Goal: Task Accomplishment & Management: Manage account settings

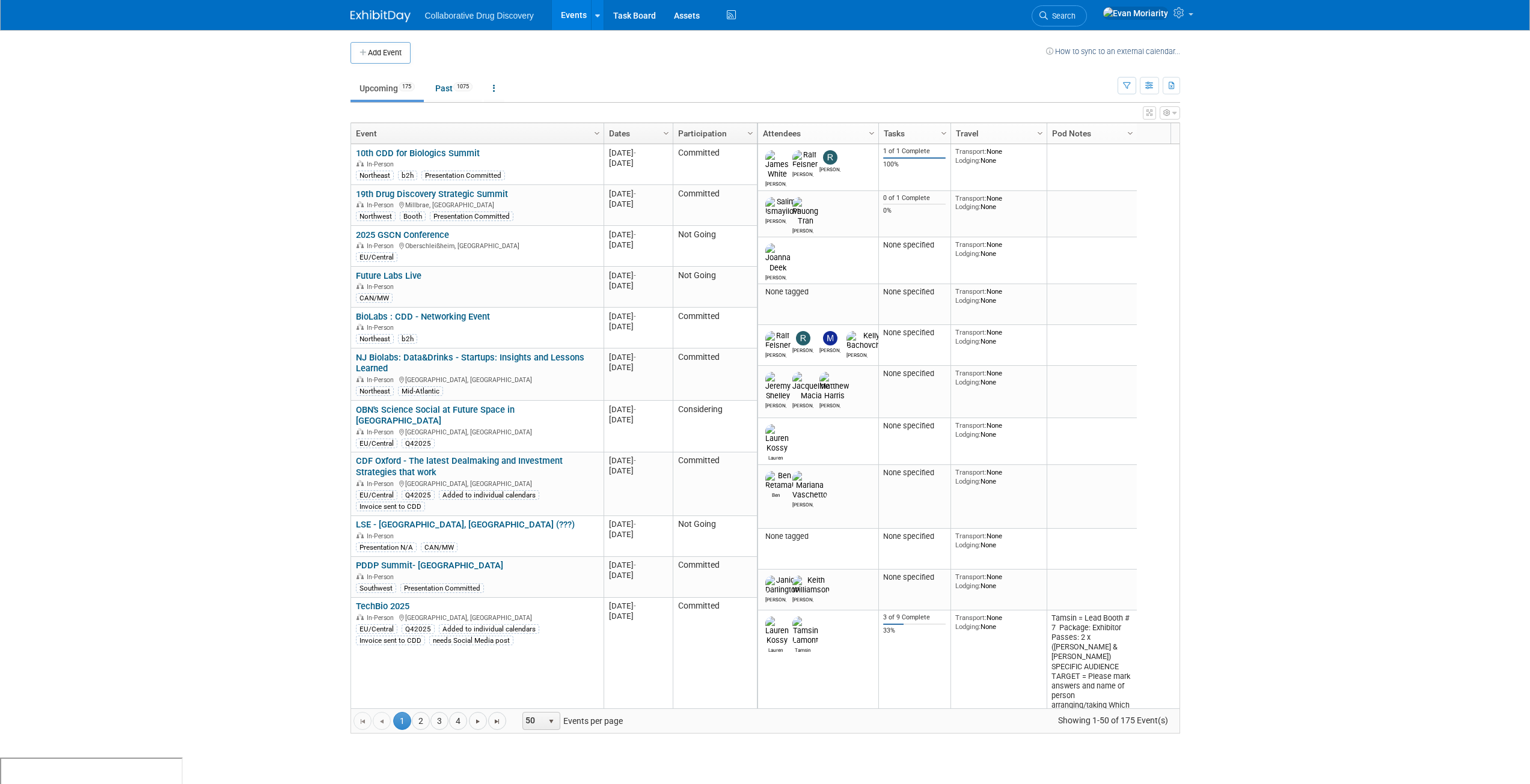
click at [885, 68] on td "Upcoming 175 Past 1075 All Events 1250 Past and Upcoming Grouped Annually Event…" at bounding box center [733, 84] width 767 height 39
click at [1123, 85] on icon "button" at bounding box center [1127, 86] width 8 height 8
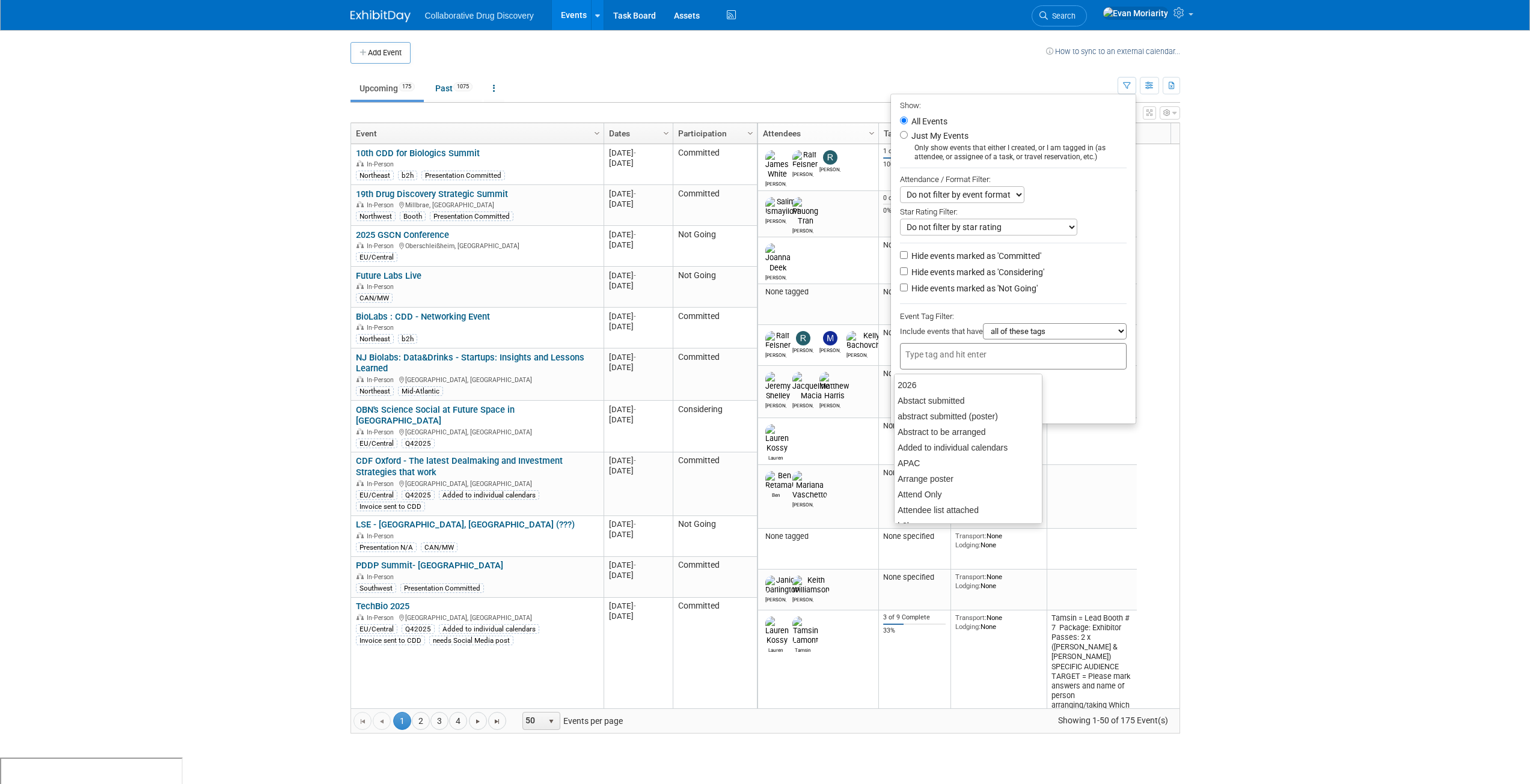
click at [995, 353] on input "text" at bounding box center [953, 355] width 96 height 12
type input "Can"
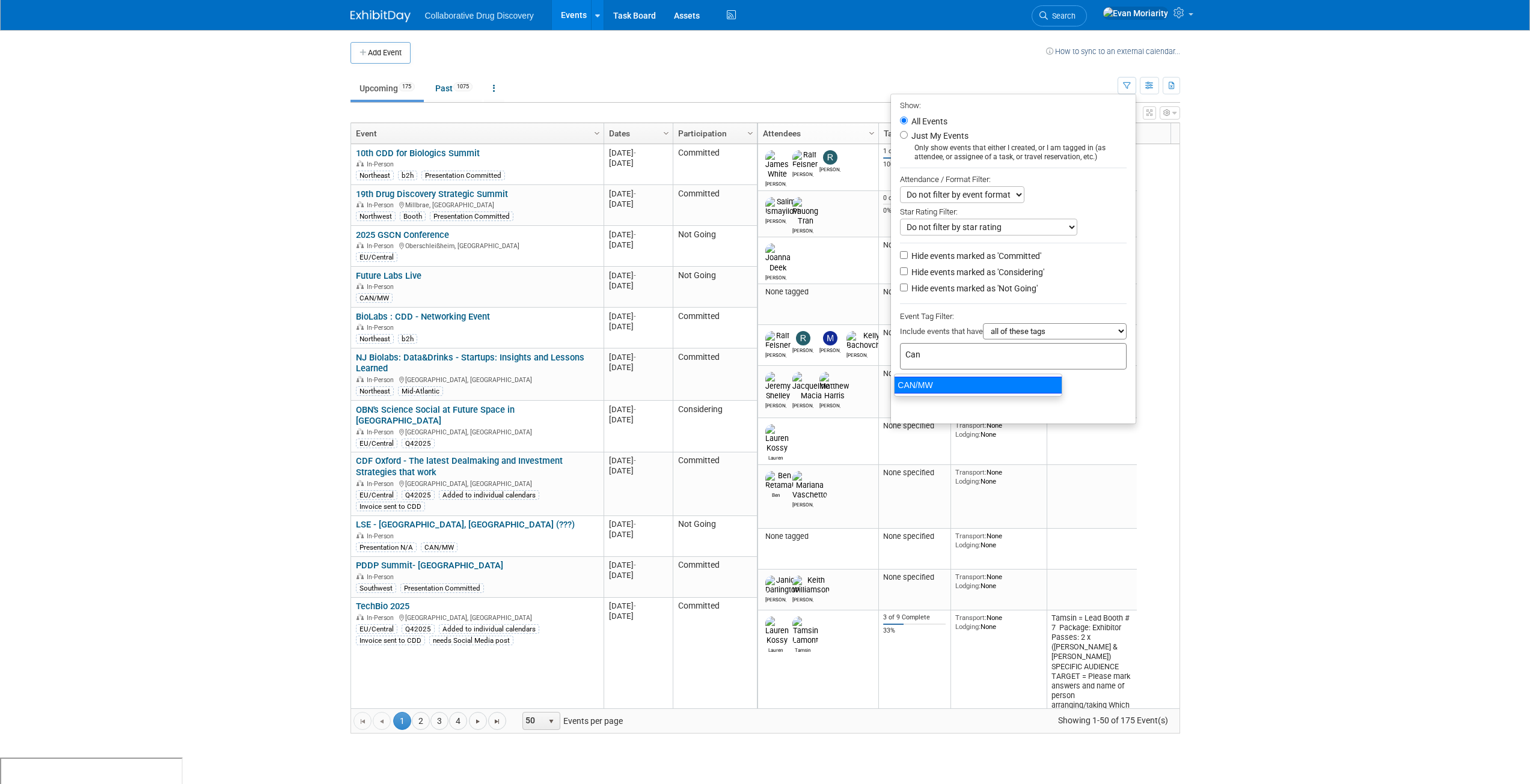
click at [935, 387] on div "CAN/MW" at bounding box center [978, 384] width 169 height 17
type input "CAN/MW"
click at [919, 408] on button "Apply" at bounding box center [919, 406] width 39 height 18
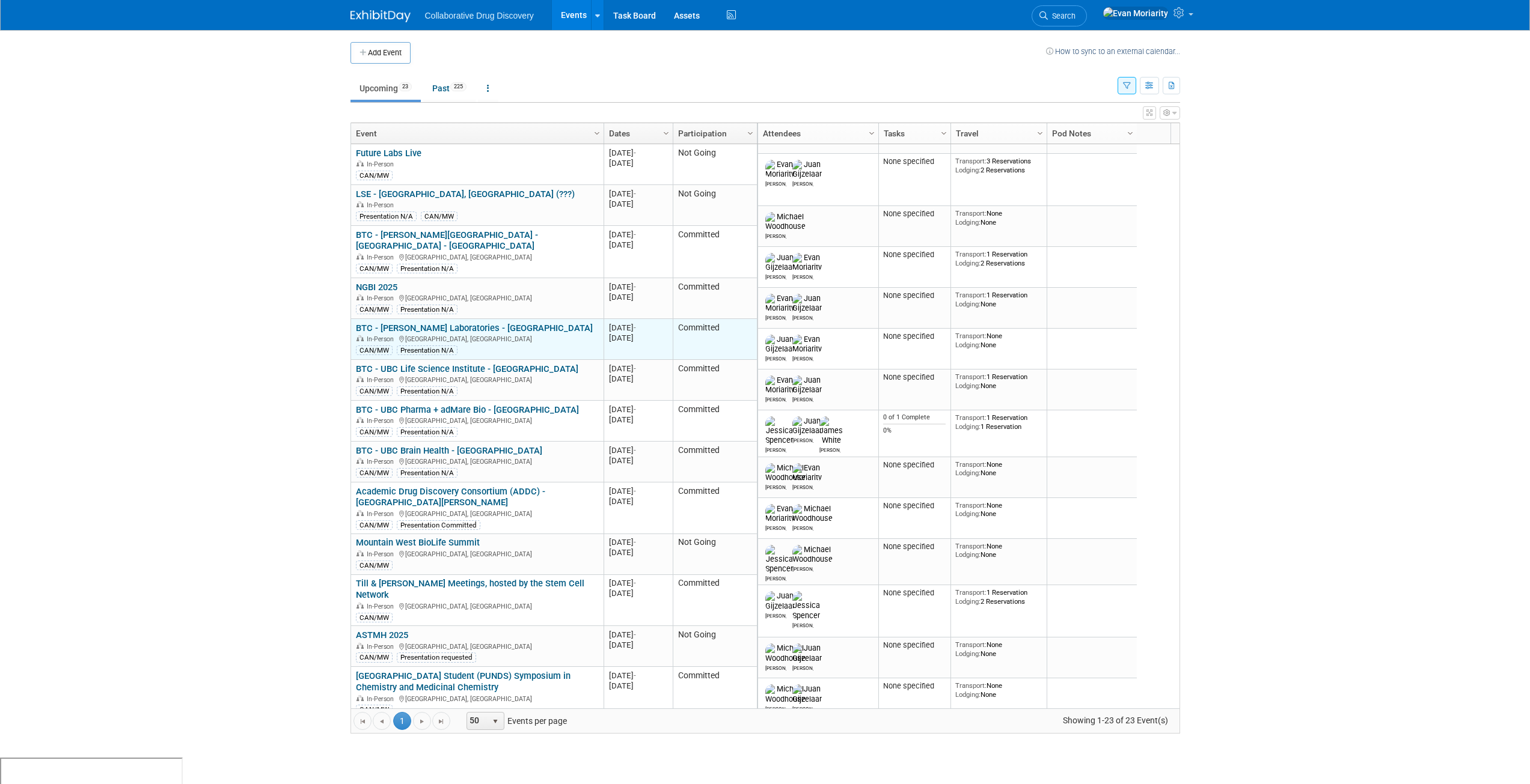
scroll to position [72, 0]
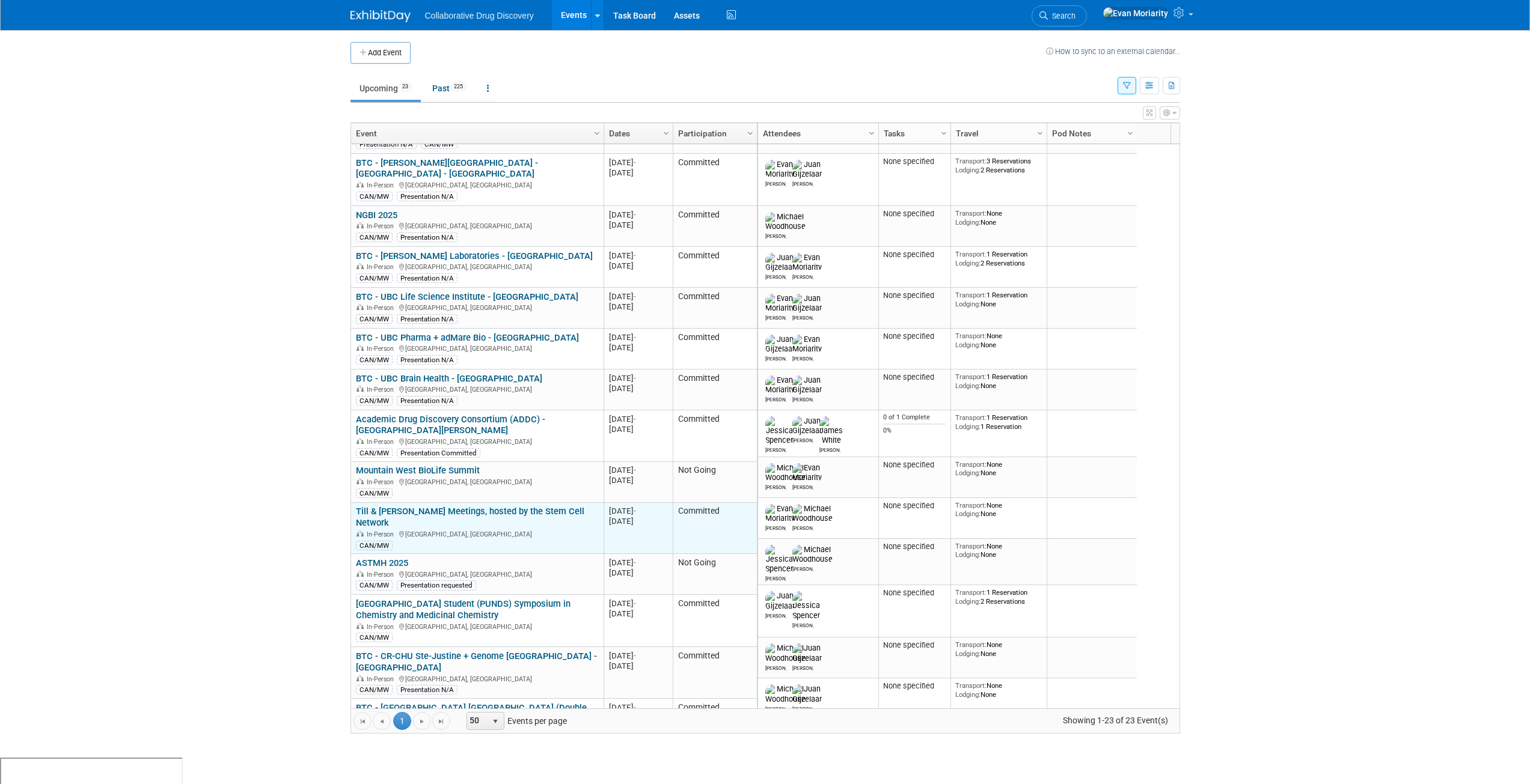
click at [533, 506] on link "Till & [PERSON_NAME] Meetings, hosted by the Stem Cell Network" at bounding box center [470, 517] width 228 height 23
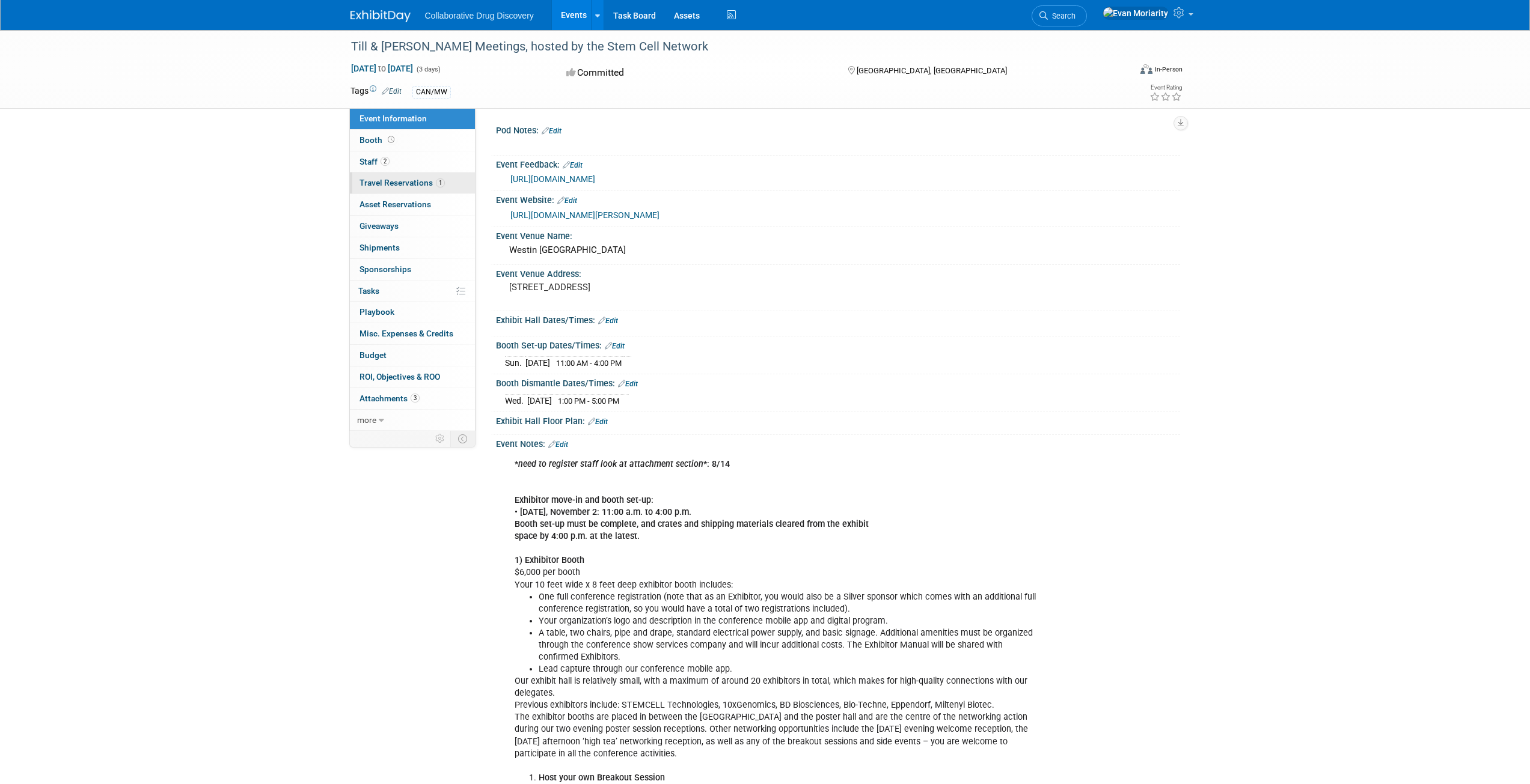
click at [410, 179] on span "Travel Reservations 1" at bounding box center [402, 182] width 85 height 9
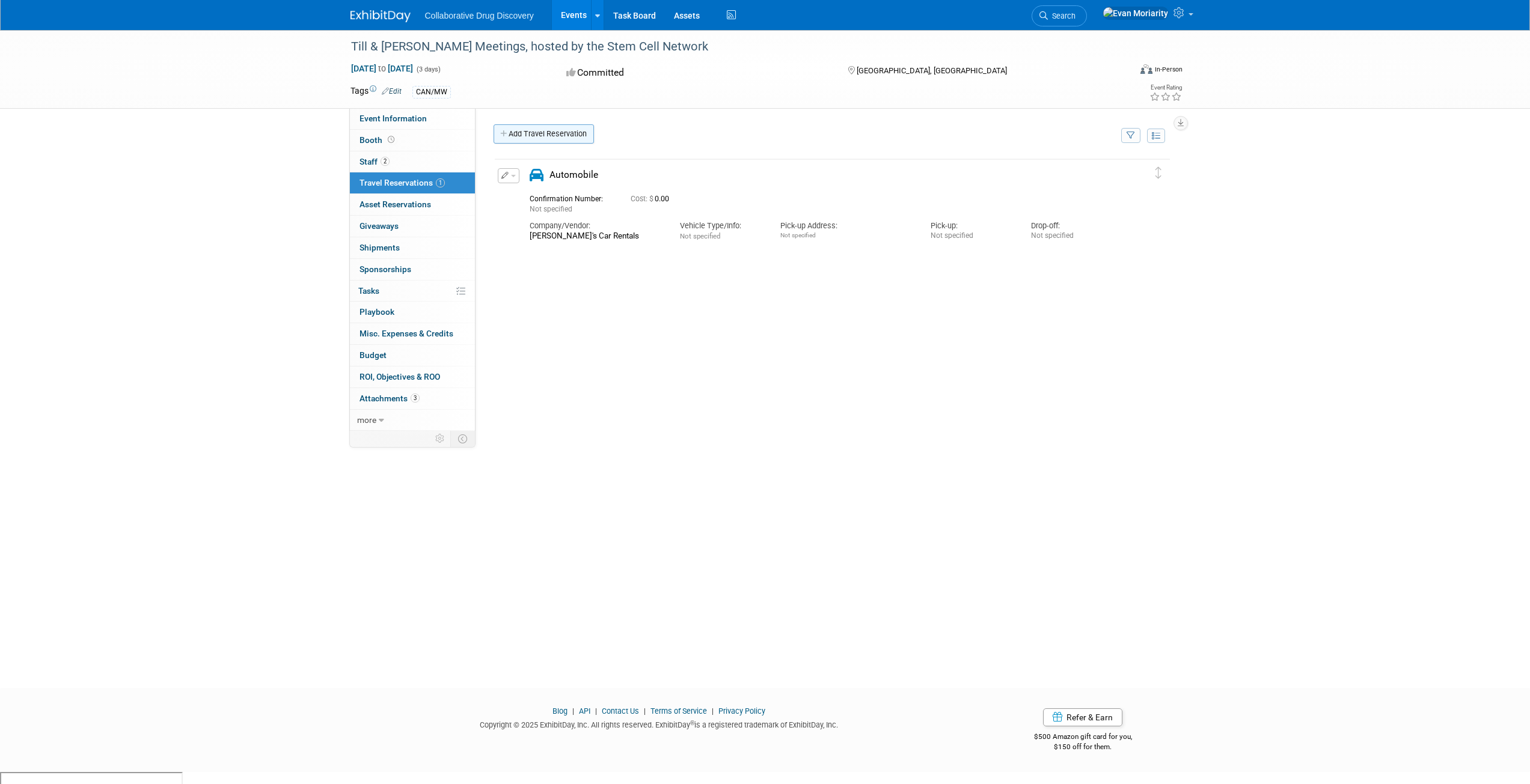
click at [561, 138] on link "Add Travel Reservation" at bounding box center [544, 134] width 100 height 19
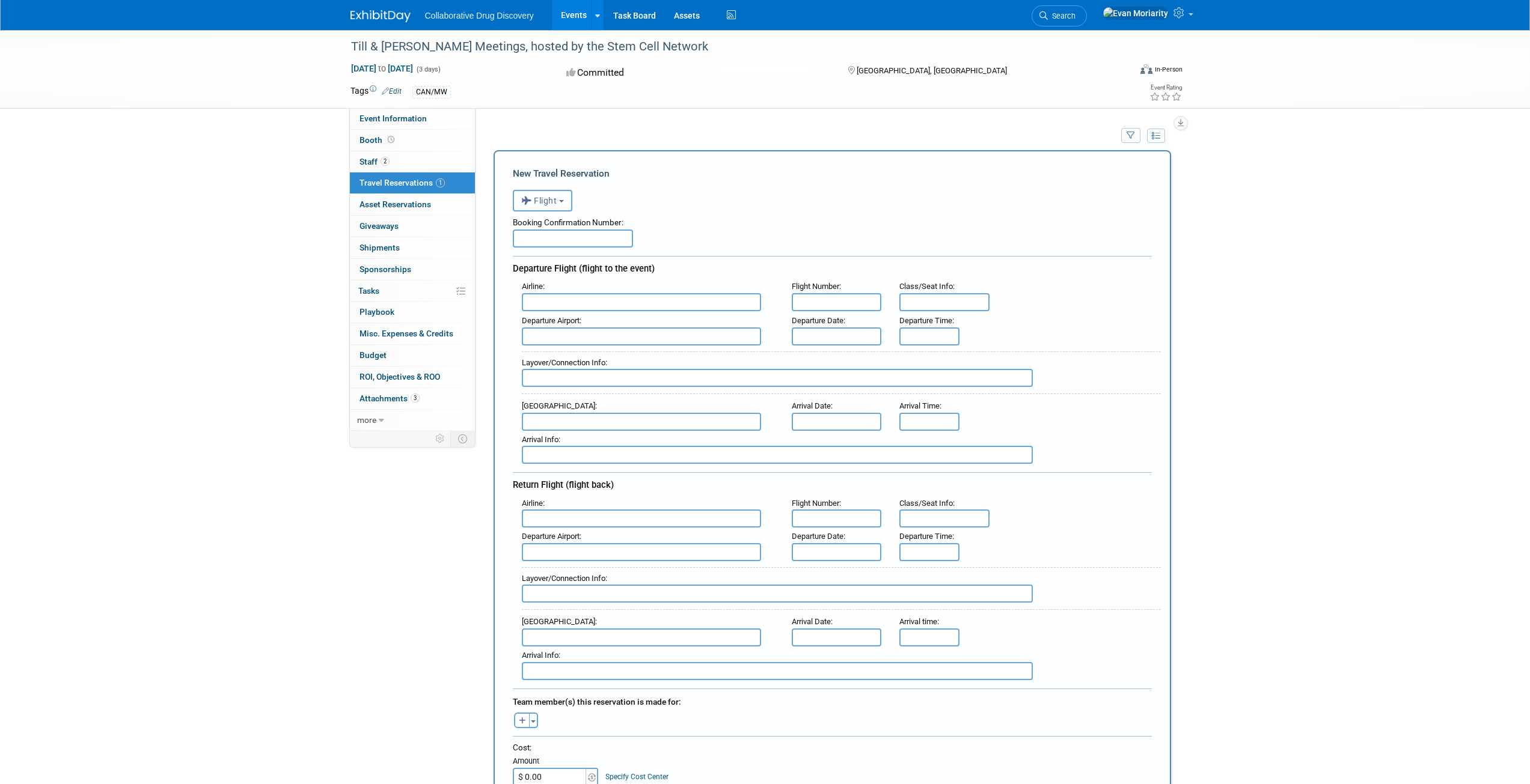
click at [565, 205] on button "Flight" at bounding box center [542, 201] width 60 height 22
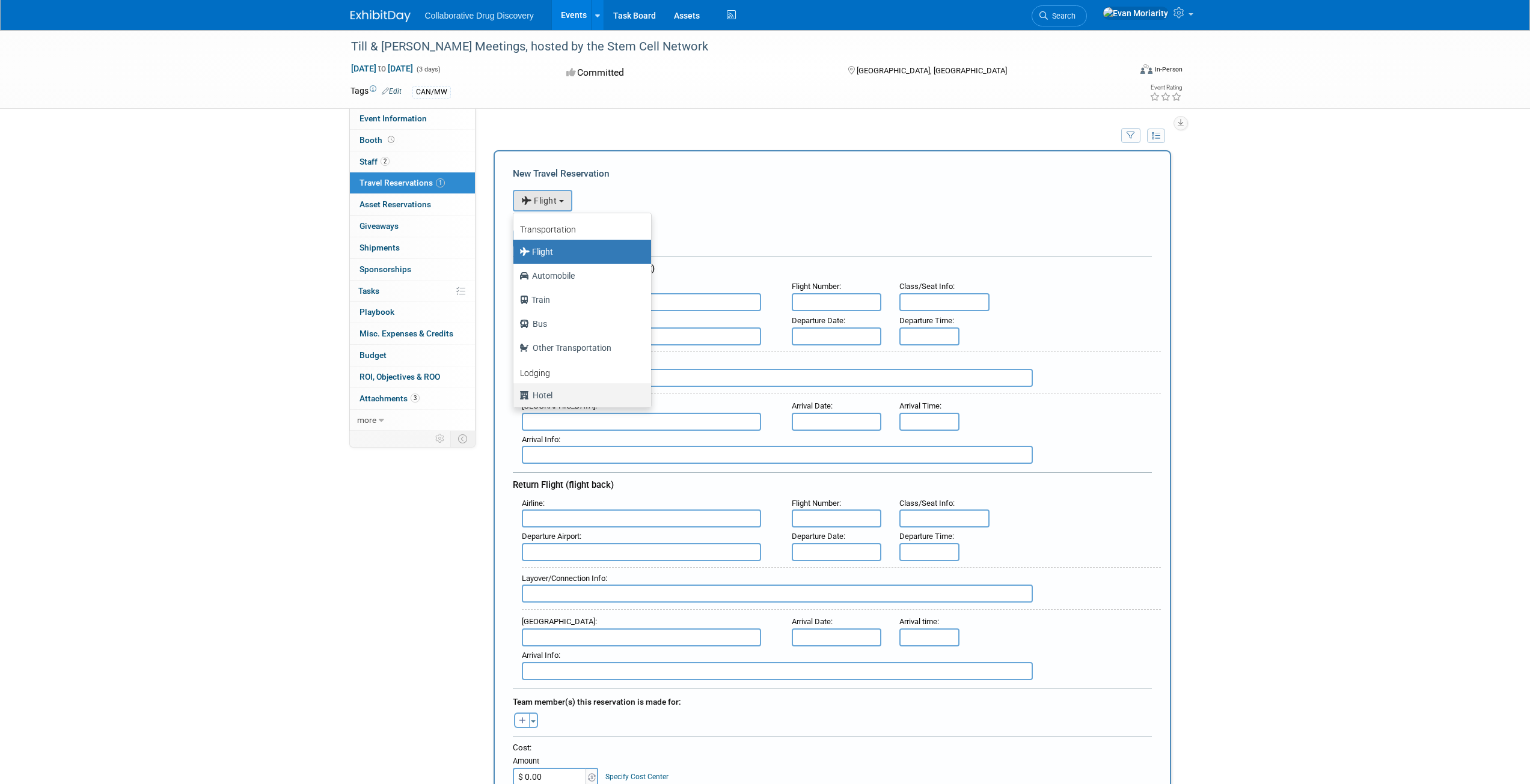
click at [541, 401] on label "Hotel" at bounding box center [579, 395] width 120 height 19
click at [515, 397] on input "Hotel" at bounding box center [511, 394] width 8 height 8
select select "6"
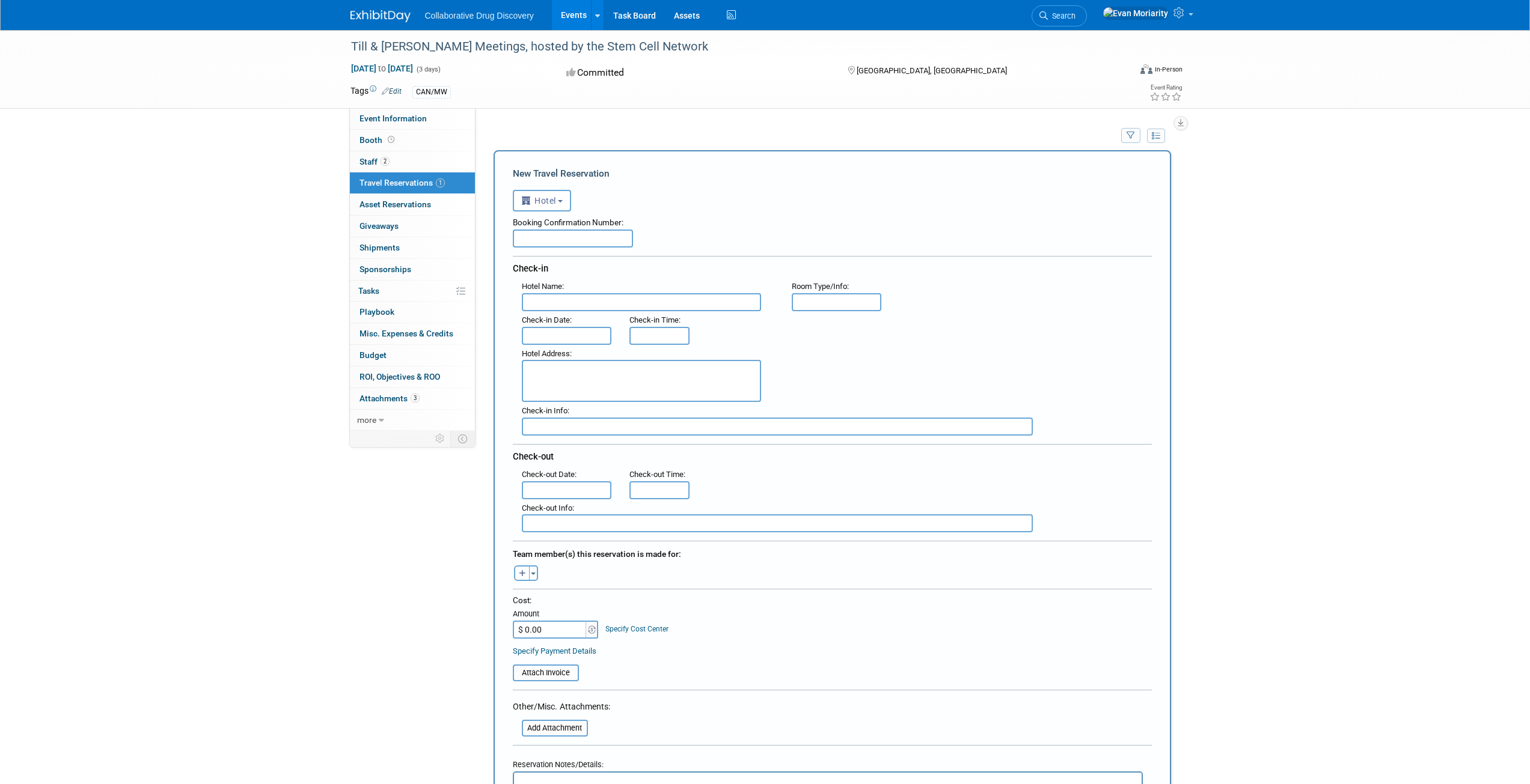
click at [587, 247] on input "text" at bounding box center [572, 238] width 120 height 18
paste input "Confirmation number: 85343662"
type input "Confirmation number: 85343662"
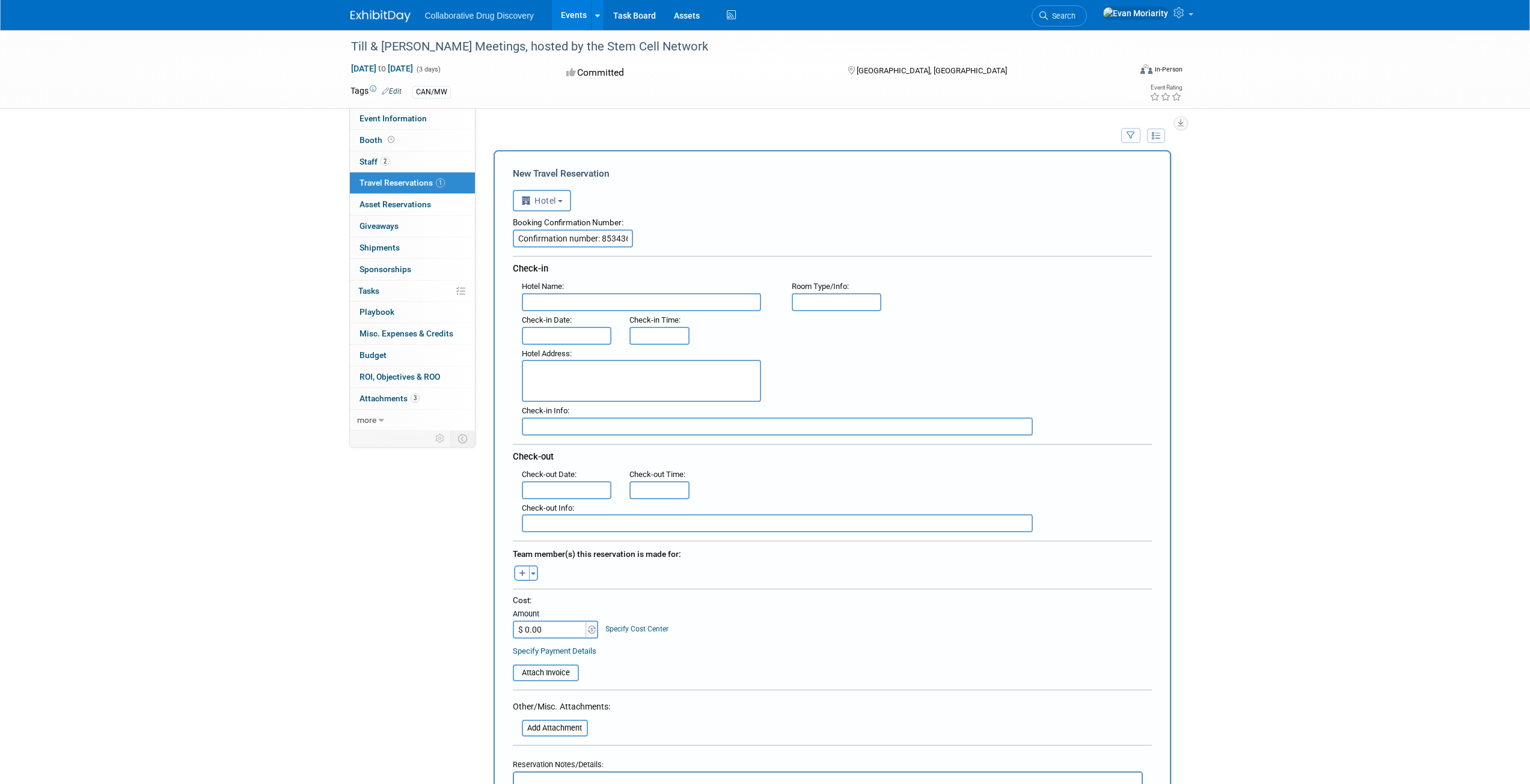
click at [574, 302] on input "text" at bounding box center [641, 302] width 239 height 18
drag, startPoint x: 627, startPoint y: 304, endPoint x: 470, endPoint y: 299, distance: 157.1
click at [471, 299] on div "Event Information Event Info Booth Booth 2 Staff 2 Staff 1 Travel Reservations …" at bounding box center [765, 650] width 847 height 1240
paste input "by Hilton Ottawa Downtown"
type input "DoubleTree by Hilton Ottawa Downtown"
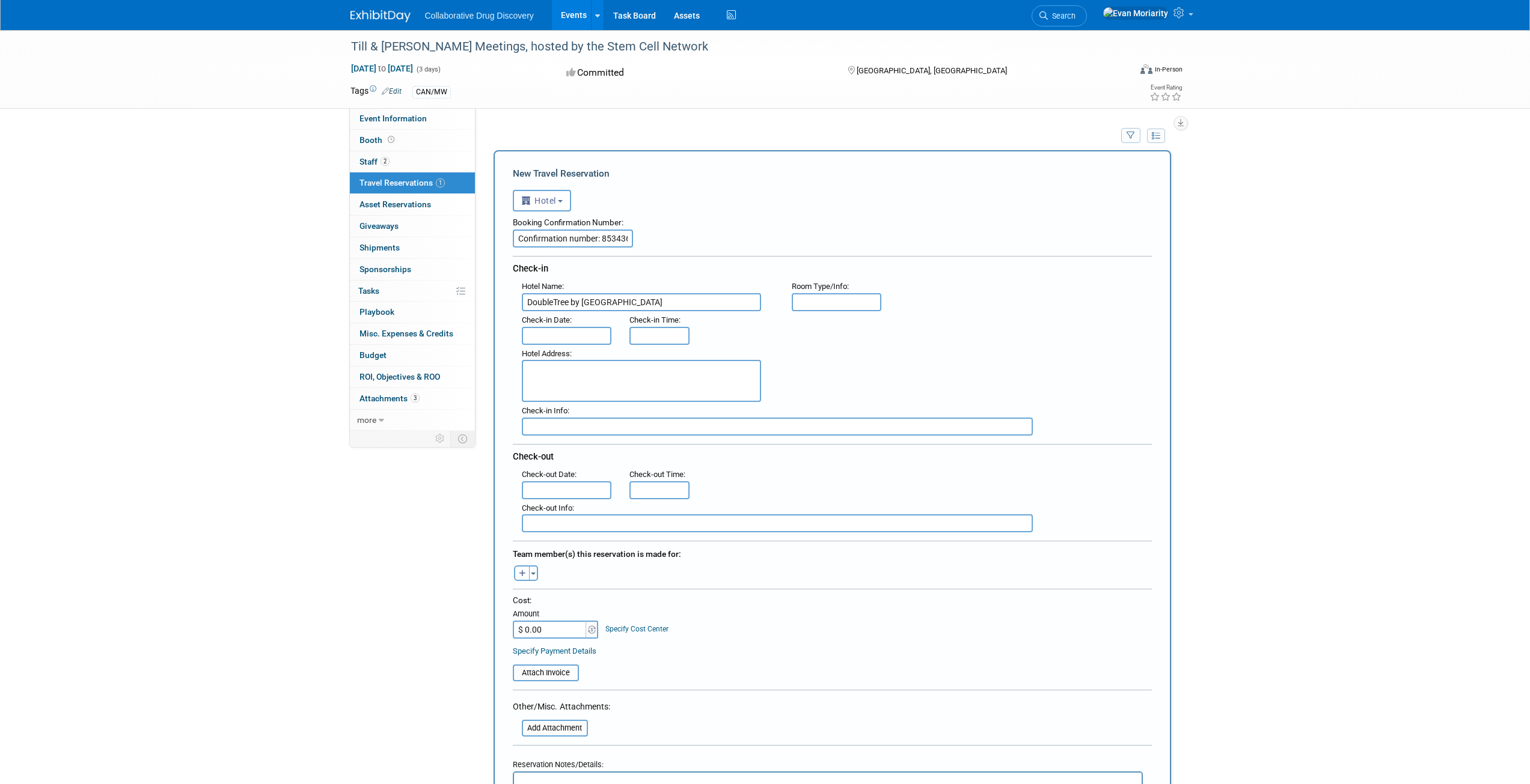
click at [600, 339] on input "text" at bounding box center [567, 336] width 90 height 18
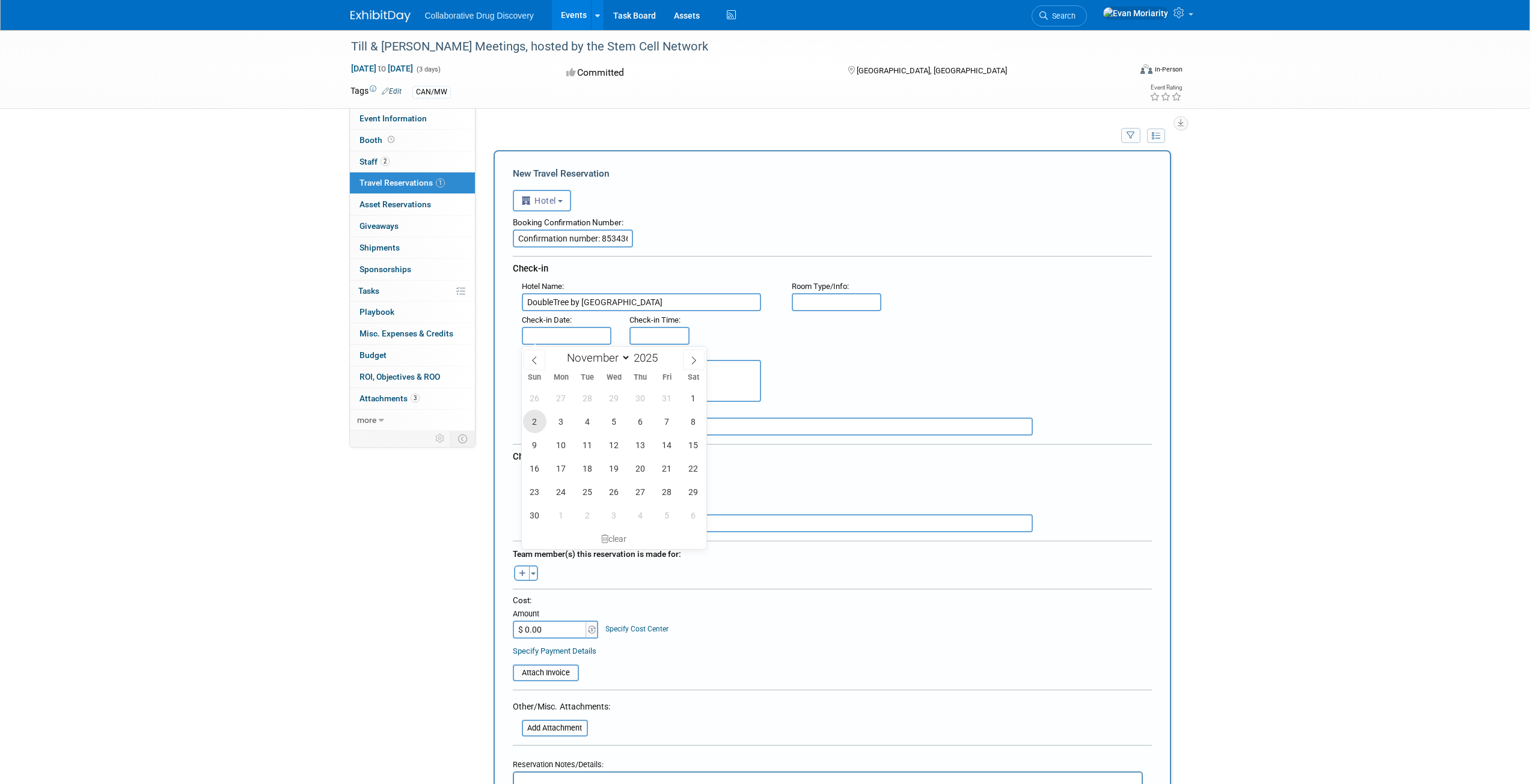
click at [536, 422] on span "2" at bounding box center [534, 421] width 23 height 23
type input "Nov 2, 2025"
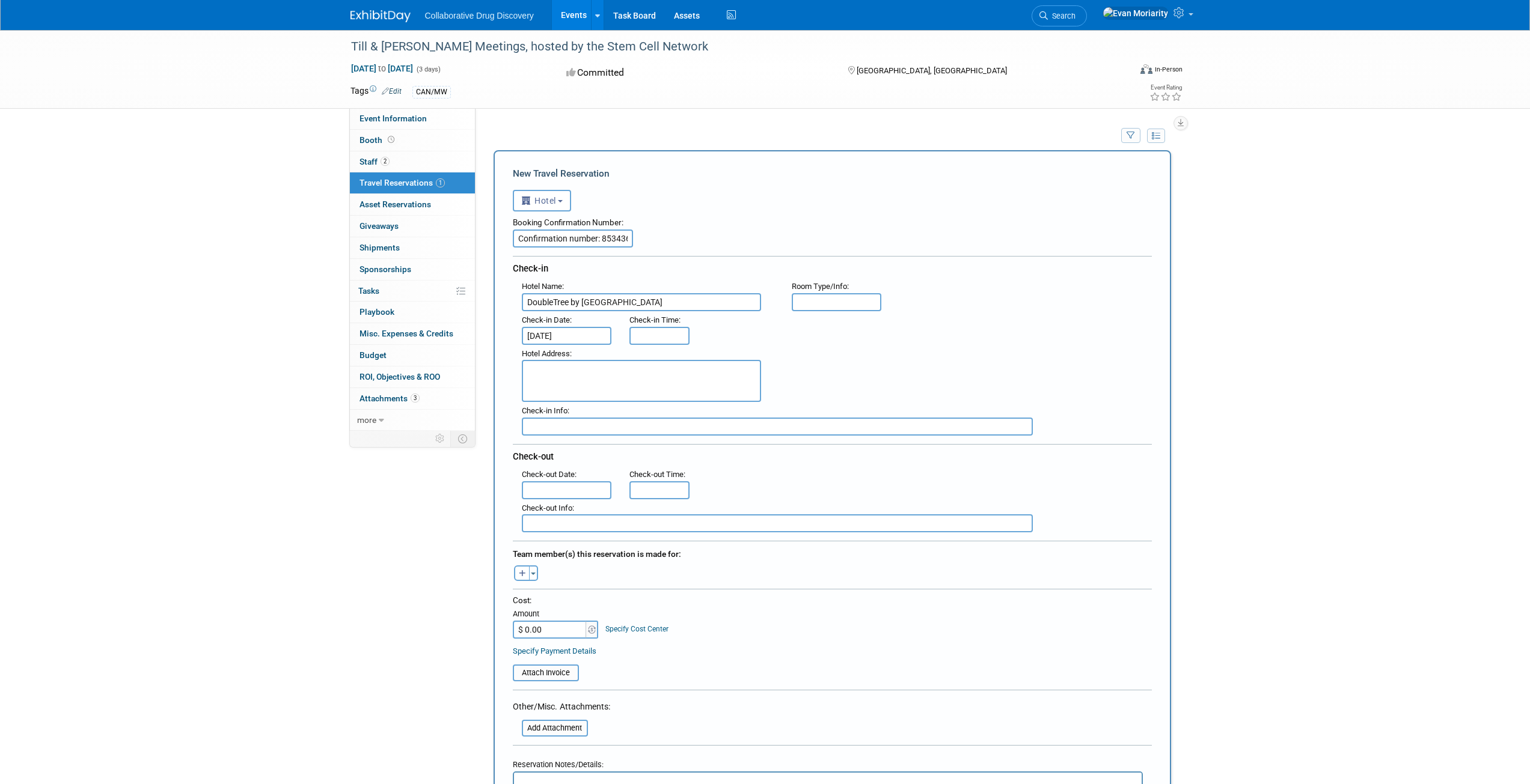
click at [581, 485] on input "text" at bounding box center [567, 490] width 90 height 18
click at [619, 577] on span "5" at bounding box center [614, 575] width 23 height 23
type input "[DATE]"
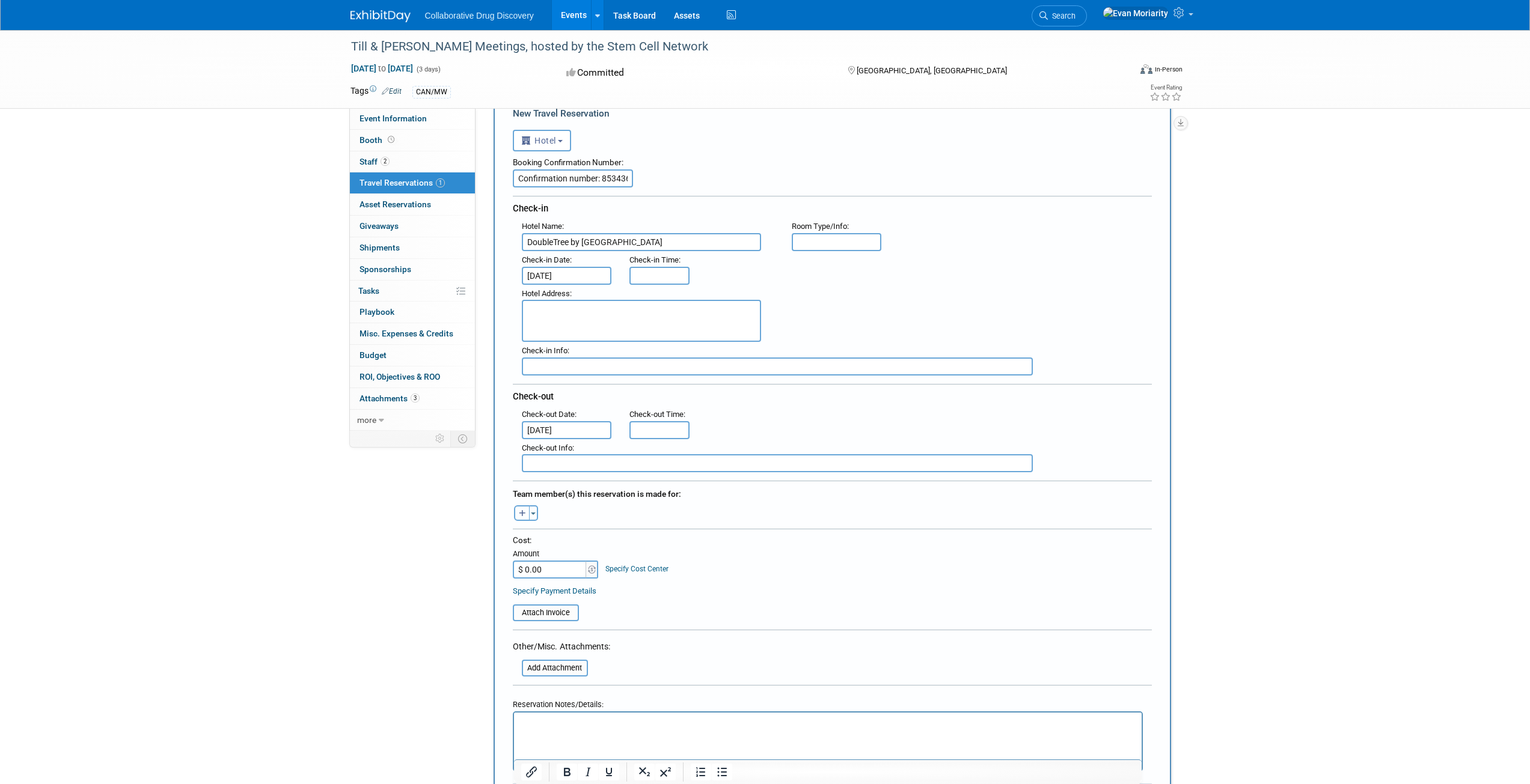
click at [523, 516] on icon "button" at bounding box center [523, 514] width 7 height 8
select select
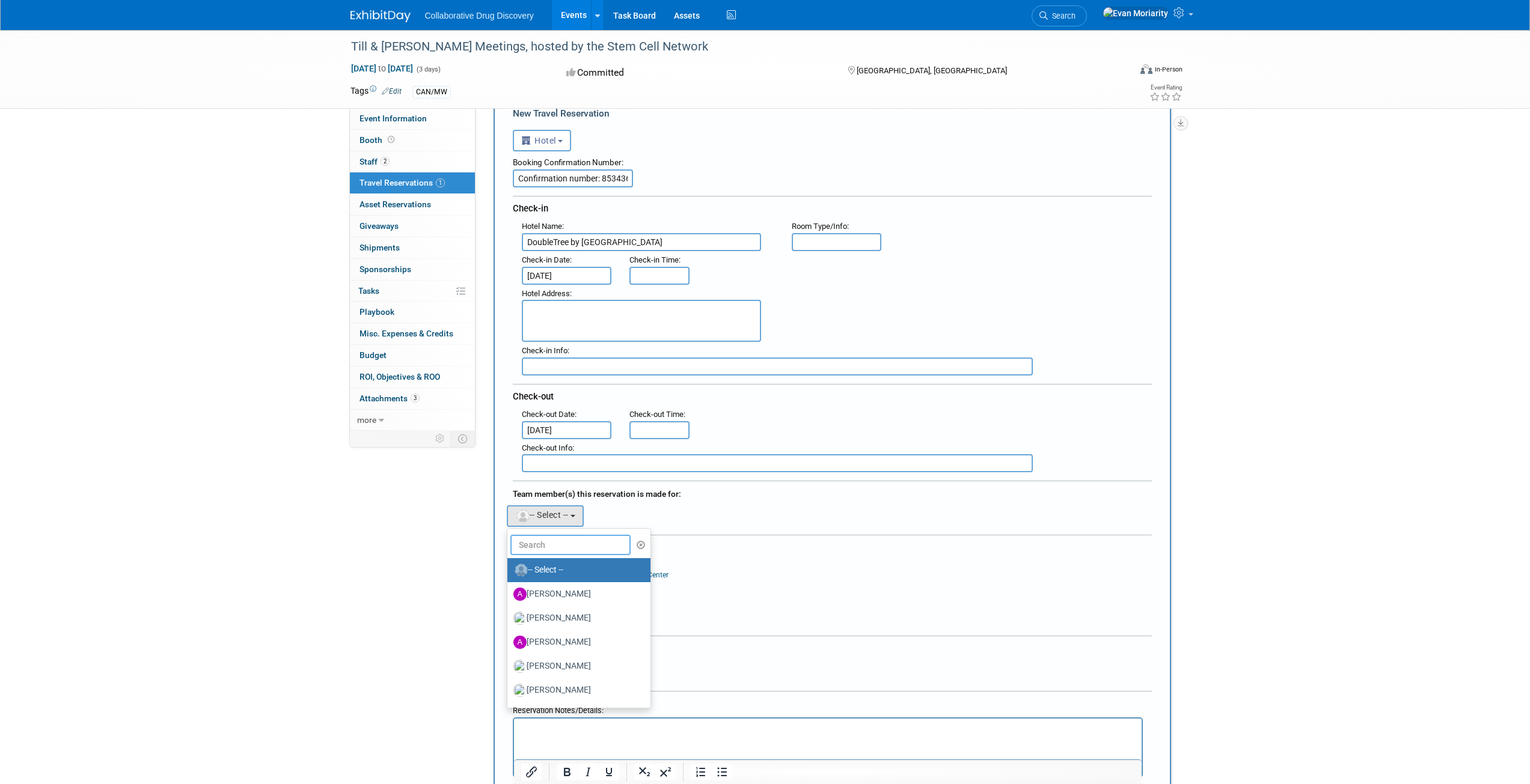
click at [560, 545] on input "text" at bounding box center [570, 545] width 120 height 20
type input "evan"
click at [591, 566] on span "(me)" at bounding box center [598, 570] width 15 height 9
click at [509, 566] on input "Evan Moriarity (me)" at bounding box center [505, 568] width 8 height 8
select select "a0e67094-0a37-463d-9cc8-6c4c5eaa9c51"
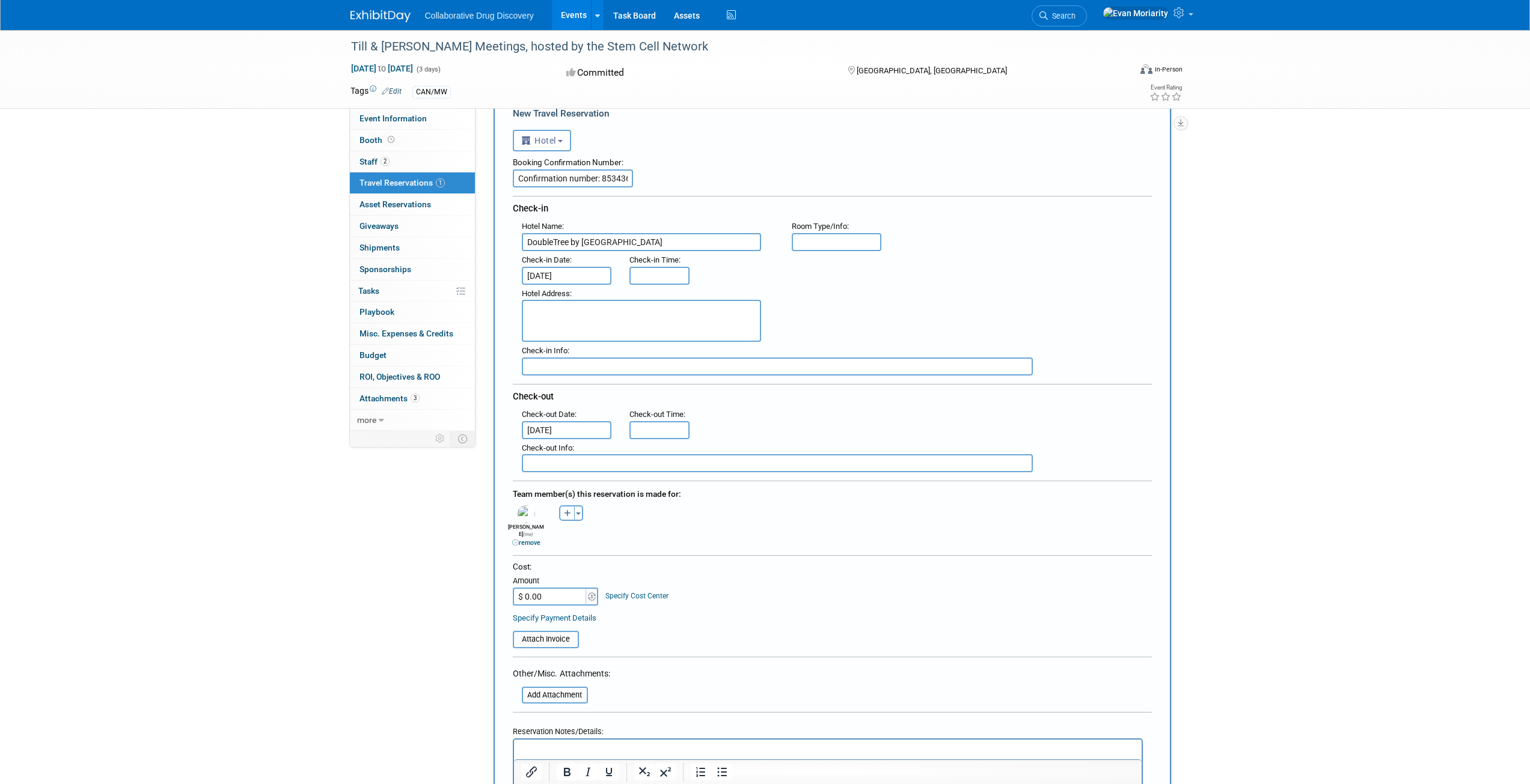
click at [568, 514] on icon "button" at bounding box center [568, 514] width 7 height 8
select select
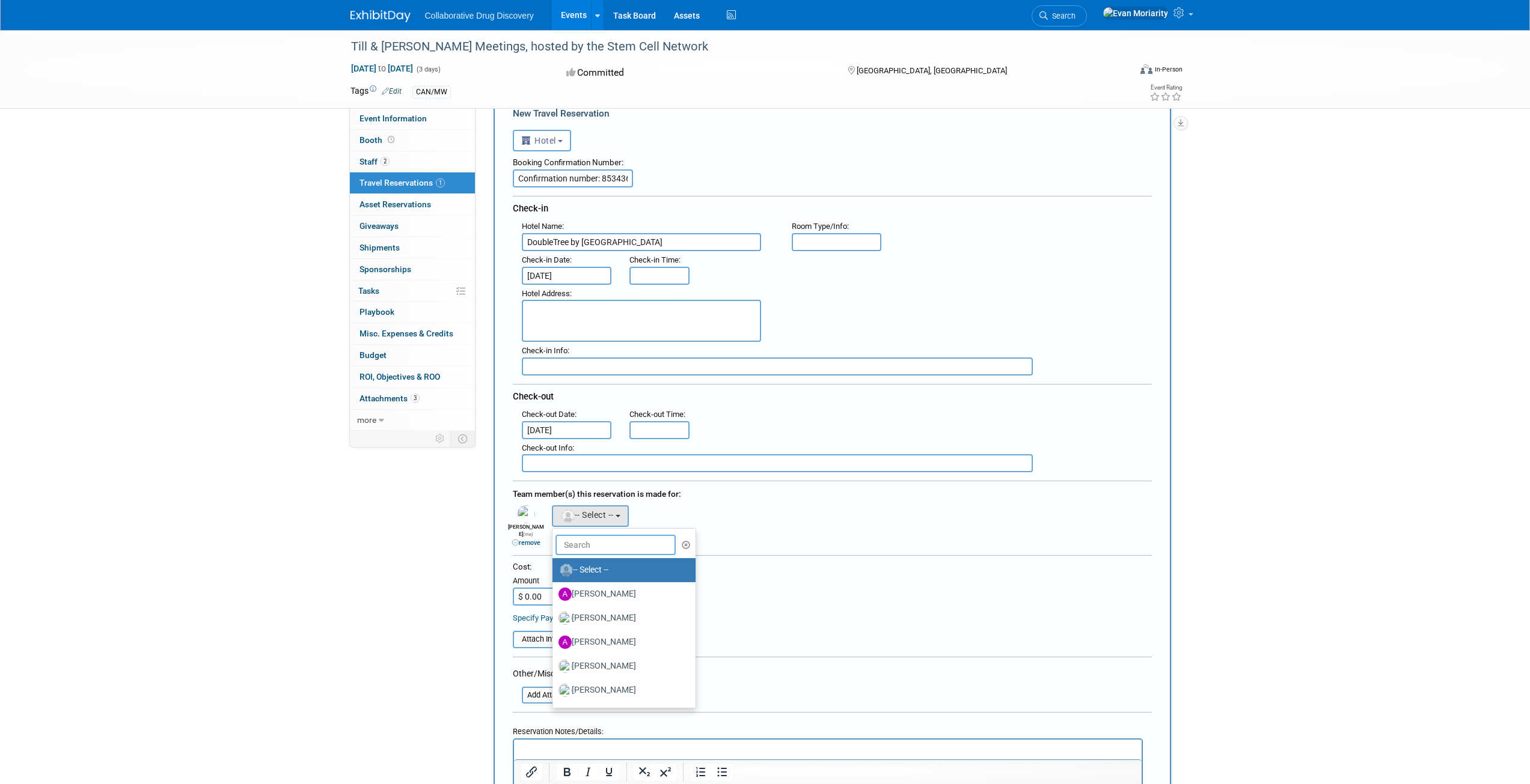
click at [577, 547] on input "text" at bounding box center [615, 545] width 120 height 20
type input "michael"
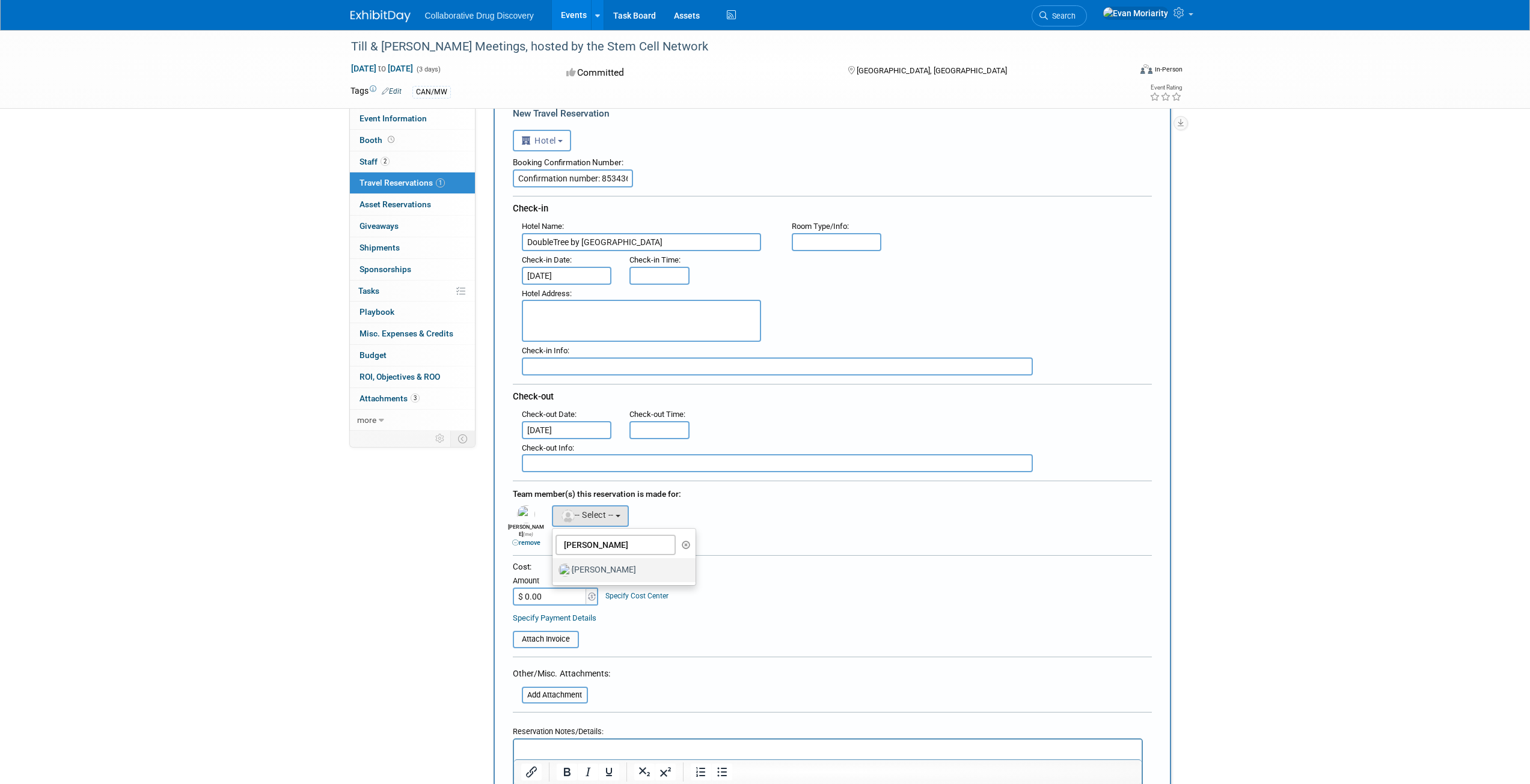
click at [622, 570] on label "Michael Woodhouse" at bounding box center [621, 570] width 126 height 19
click at [554, 570] on input "Michael Woodhouse" at bounding box center [550, 568] width 8 height 8
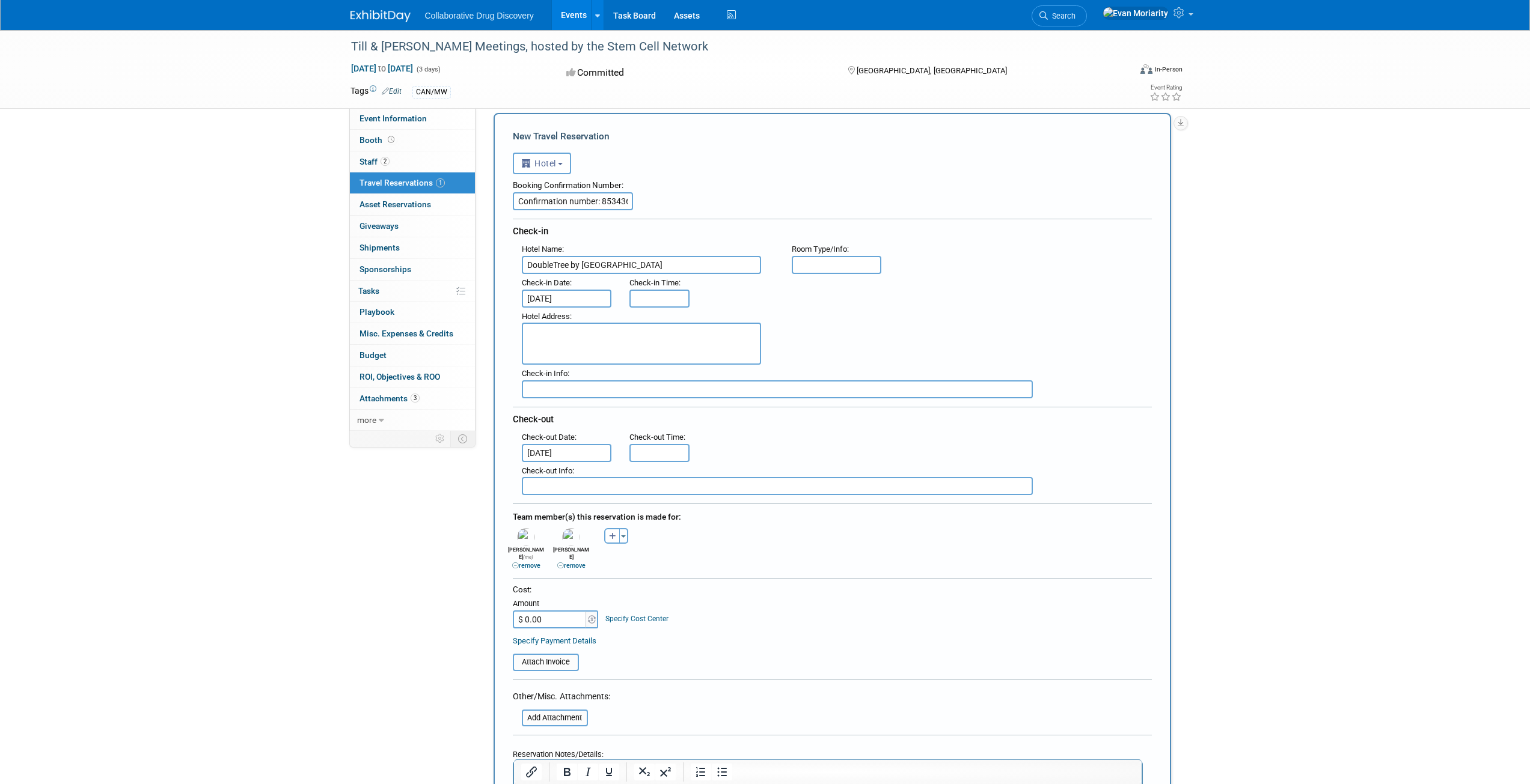
scroll to position [120, 0]
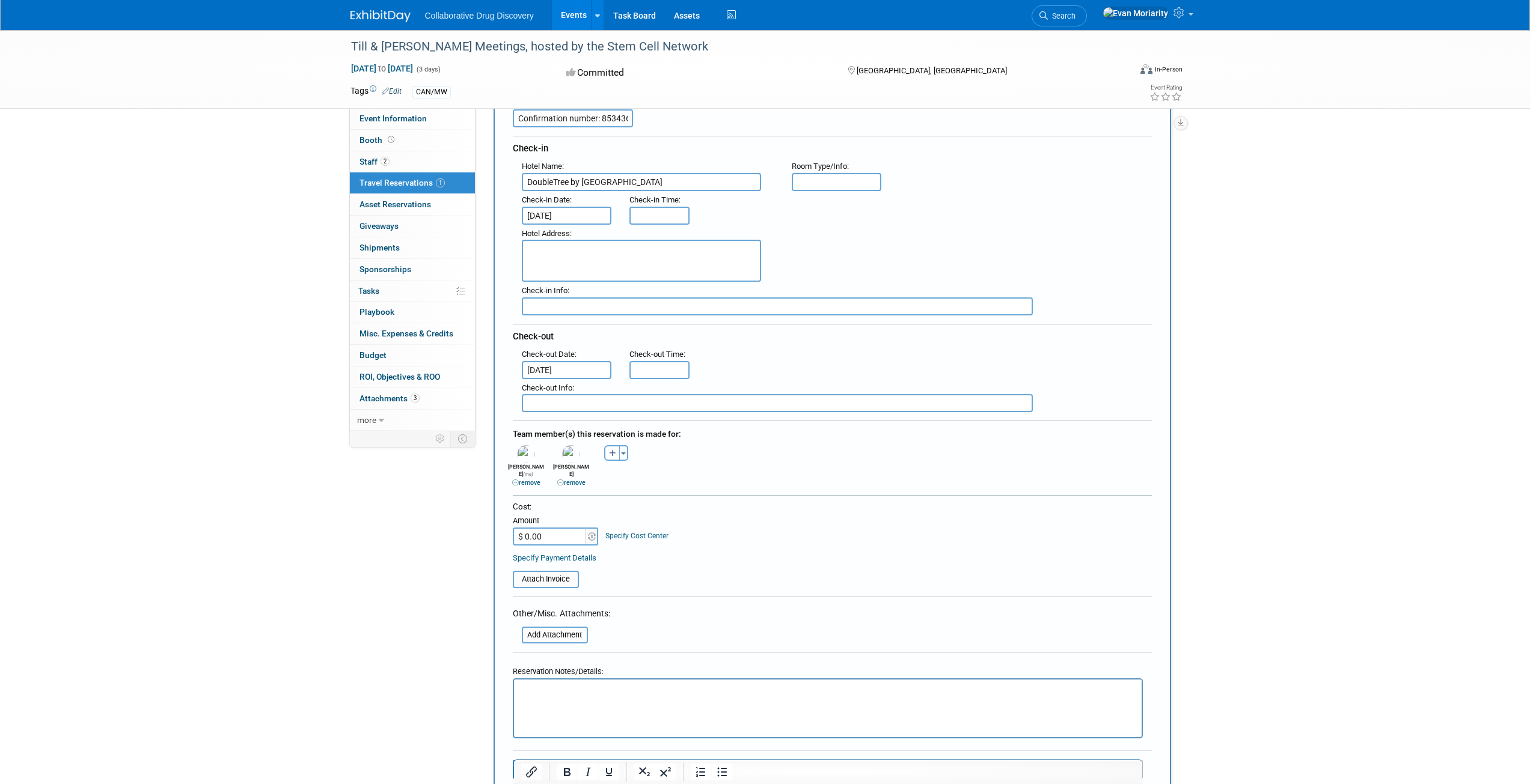
click at [614, 270] on textarea at bounding box center [641, 261] width 239 height 42
paste textarea "DoubleTree by Hilton Ottawa Downtown, 33 Nicholas St, Ottawa, ON K1N 9M7"
type textarea "DoubleTree by Hilton Ottawa Downtown, 33 Nicholas St, Ottawa, ON K1N 9M7"
click at [893, 262] on div "Hotel Address : DoubleTree by Hilton Ottawa Downtown, 33 Nicholas St, Ottawa, O…" at bounding box center [836, 253] width 648 height 57
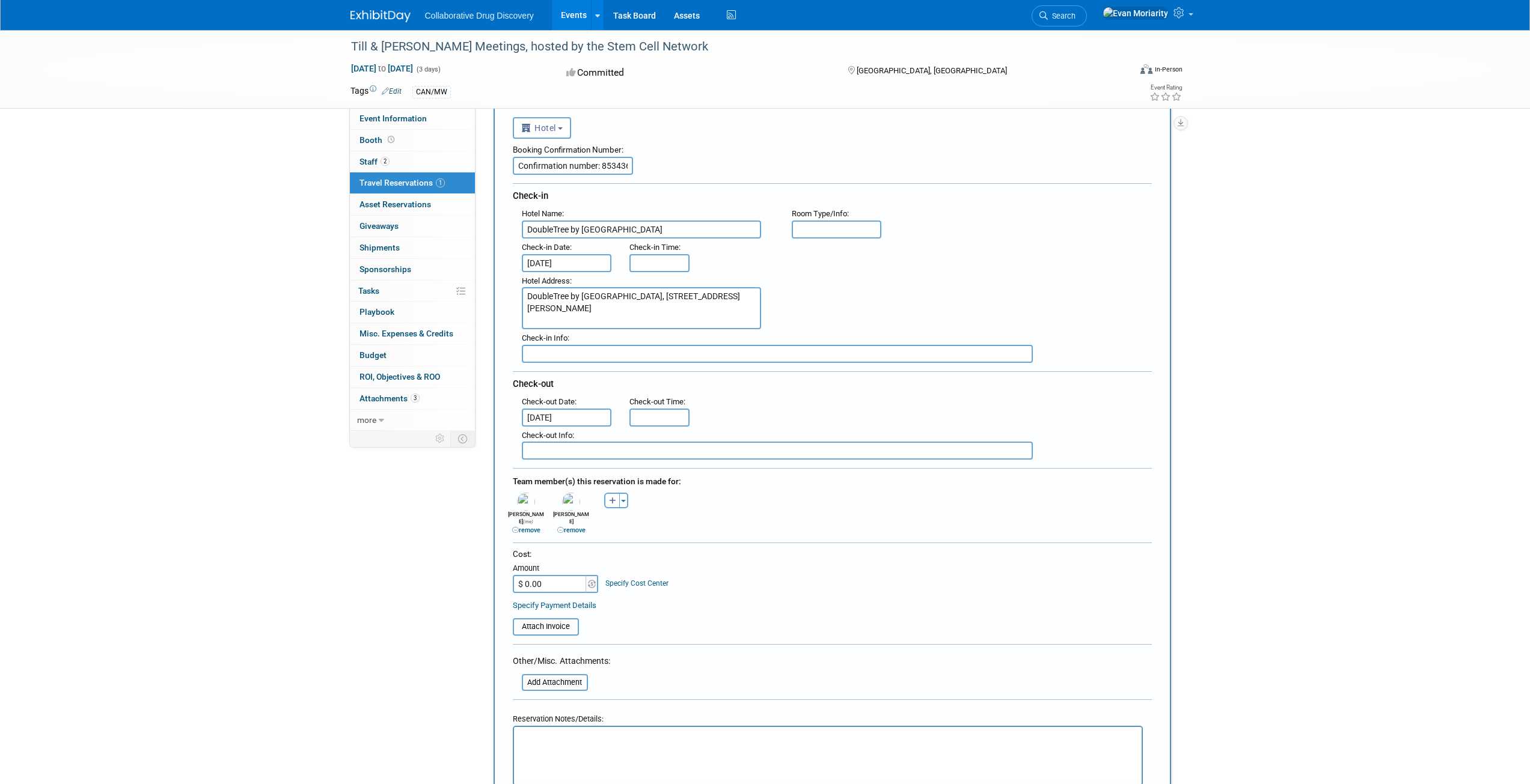
scroll to position [241, 0]
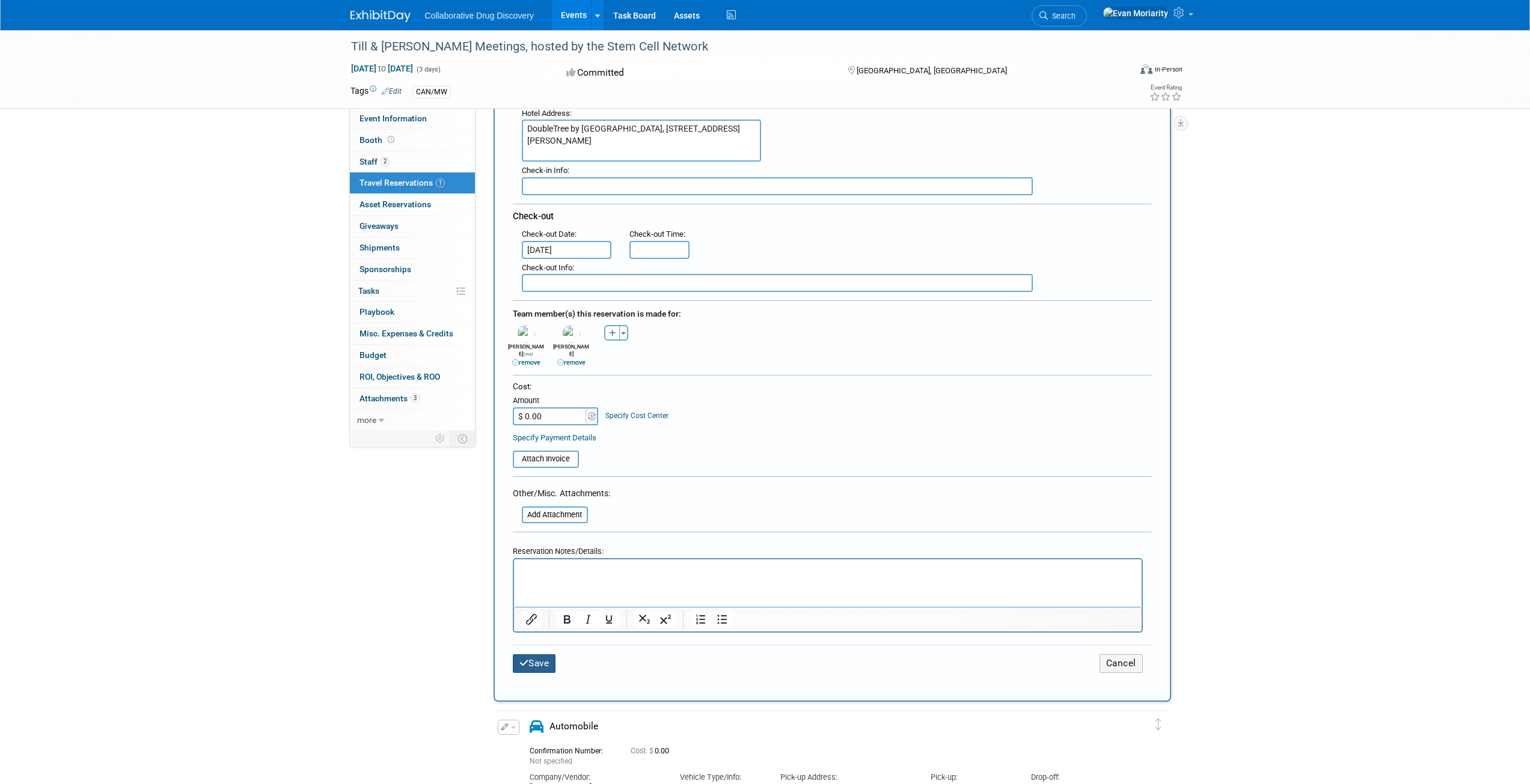
click at [532, 655] on button "Save" at bounding box center [534, 664] width 44 height 19
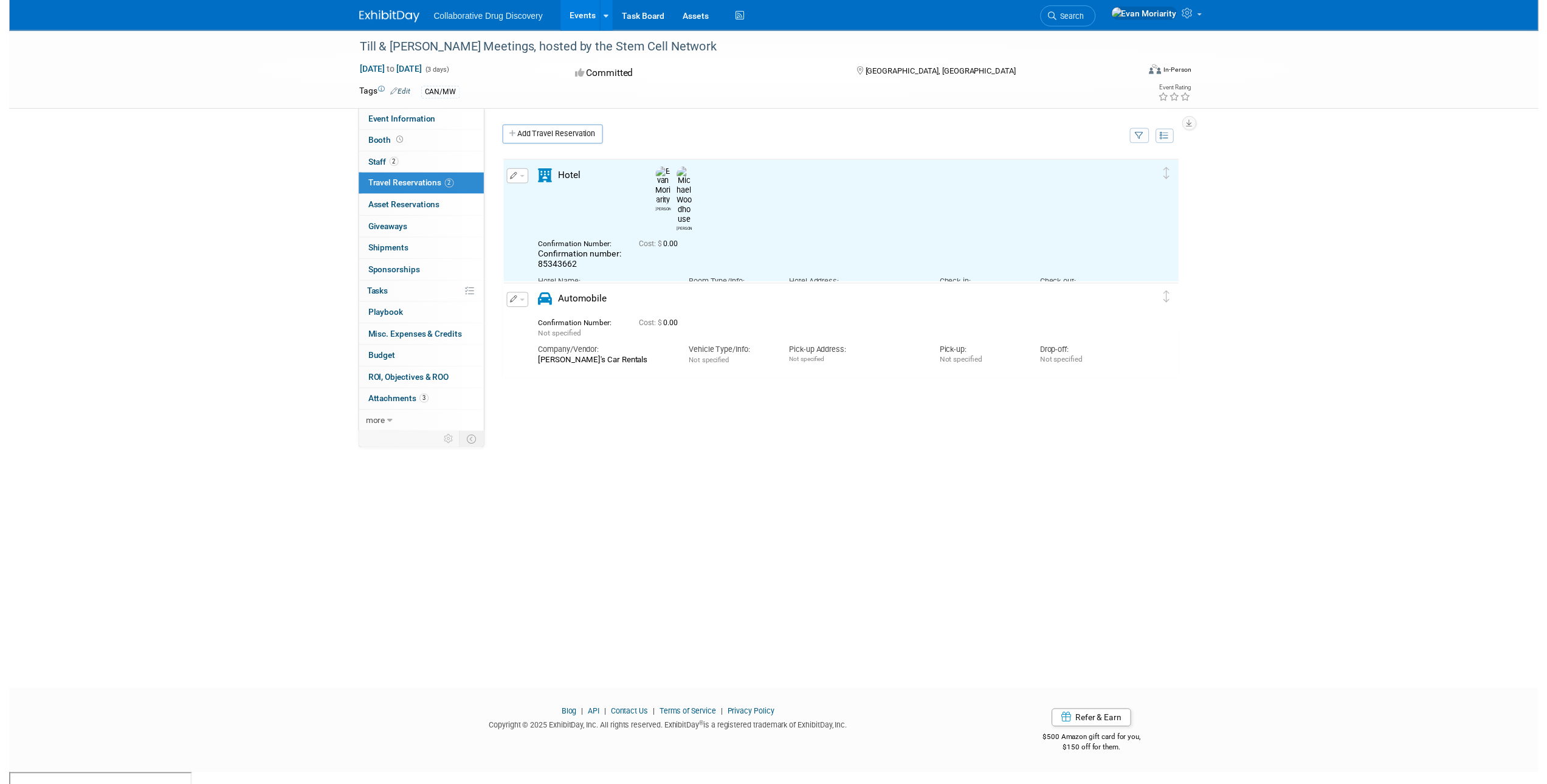
scroll to position [0, 0]
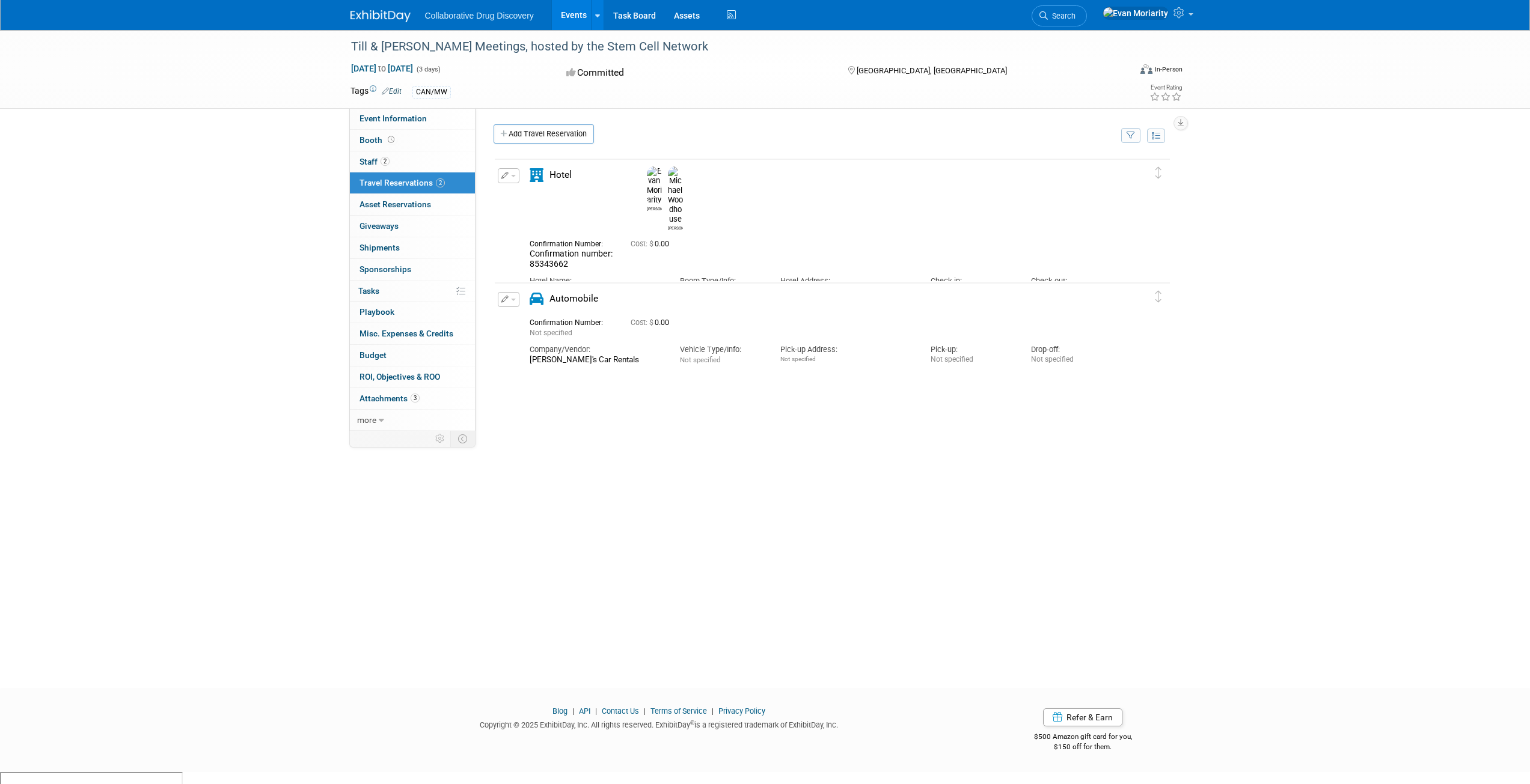
click at [506, 178] on icon "button" at bounding box center [505, 176] width 8 height 7
click at [544, 196] on button "Edit Reservation" at bounding box center [549, 197] width 102 height 17
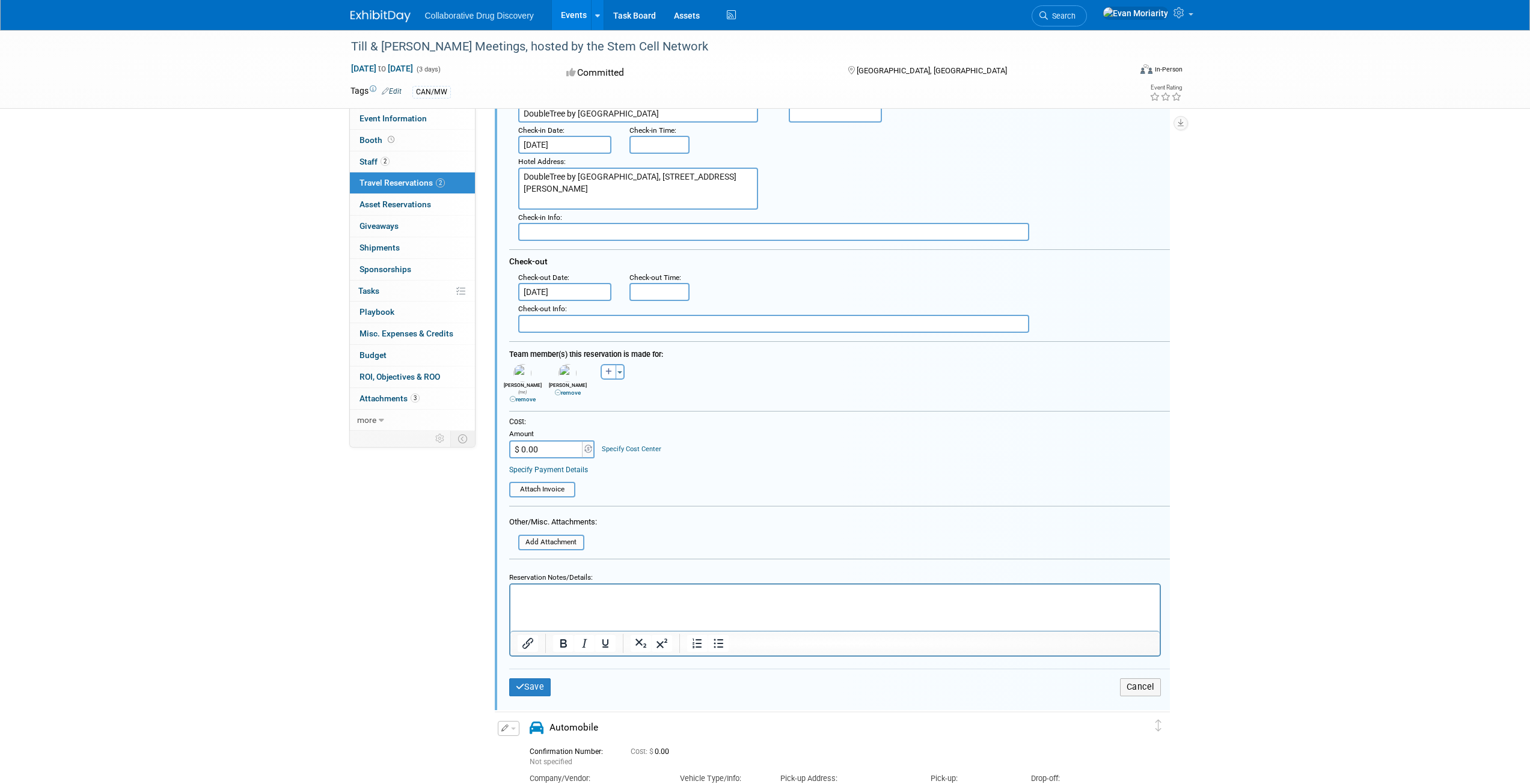
scroll to position [180, 0]
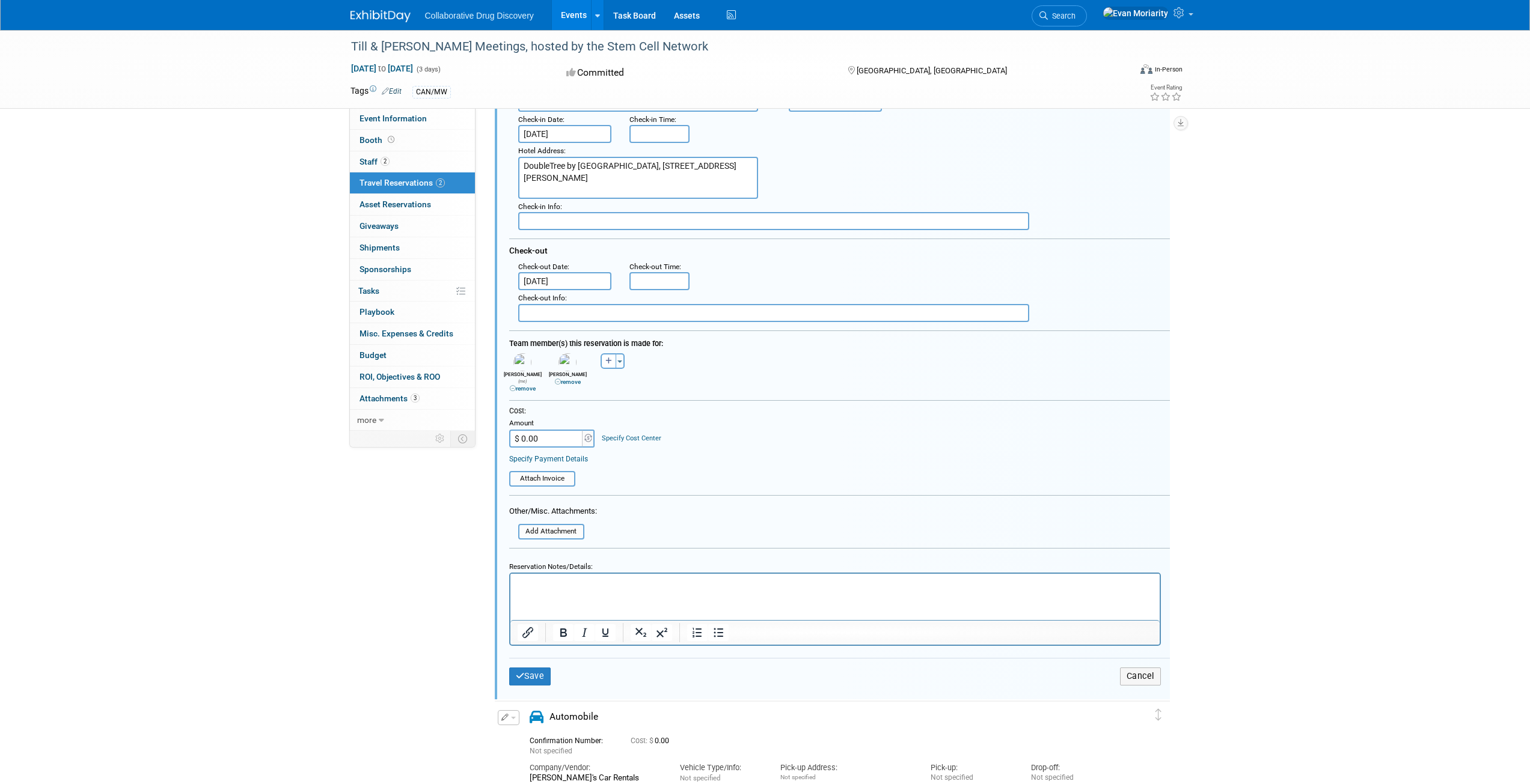
click at [534, 435] on input "$ 0.00" at bounding box center [546, 438] width 75 height 18
paste input "2,424.06"
click at [528, 432] on input "$ 2,424.06" at bounding box center [546, 438] width 75 height 18
type input "$ 2,424.06"
click at [673, 460] on table "Attach Invoice" at bounding box center [839, 473] width 661 height 26
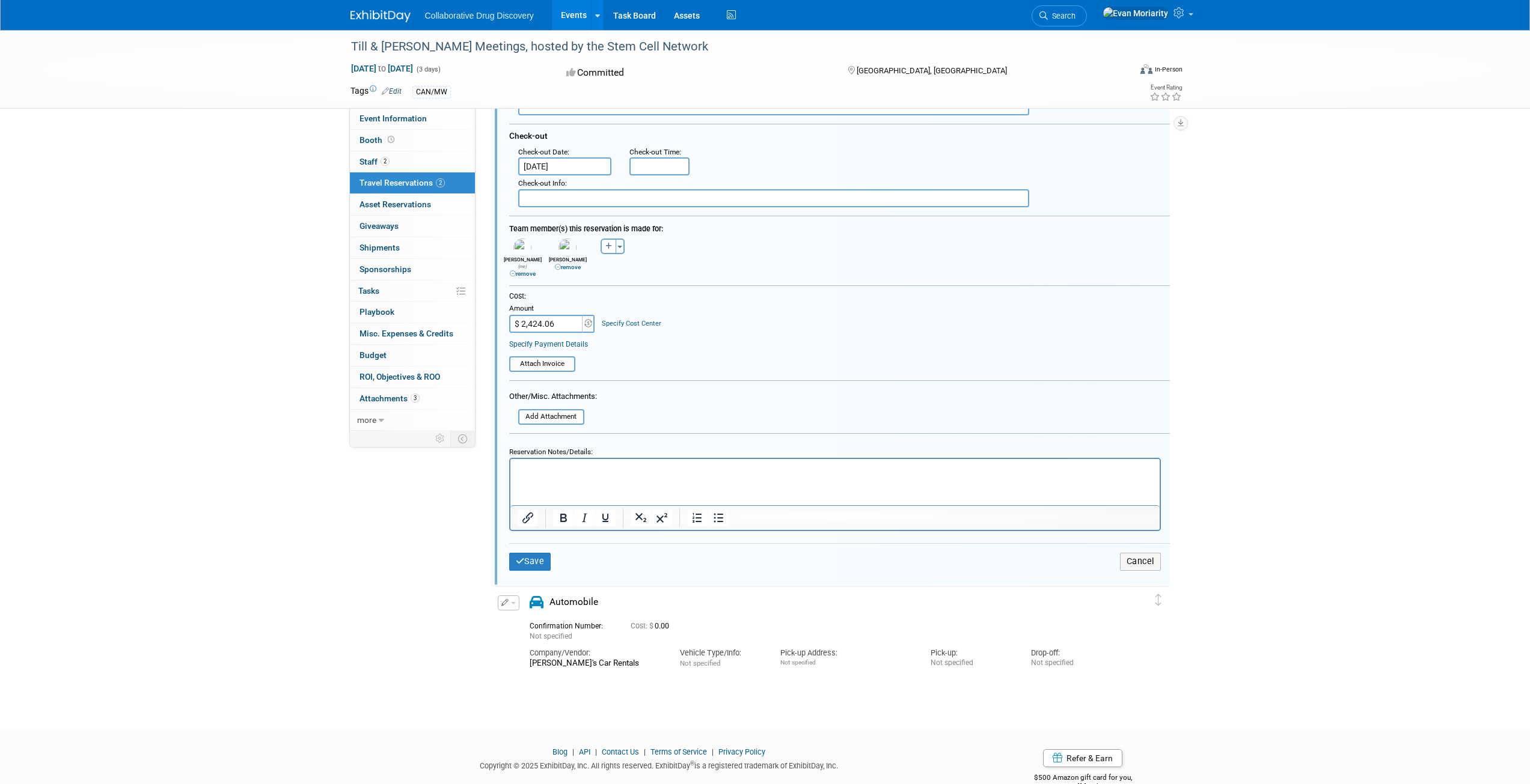
scroll to position [300, 0]
click at [539, 549] on button "Save" at bounding box center [530, 556] width 42 height 17
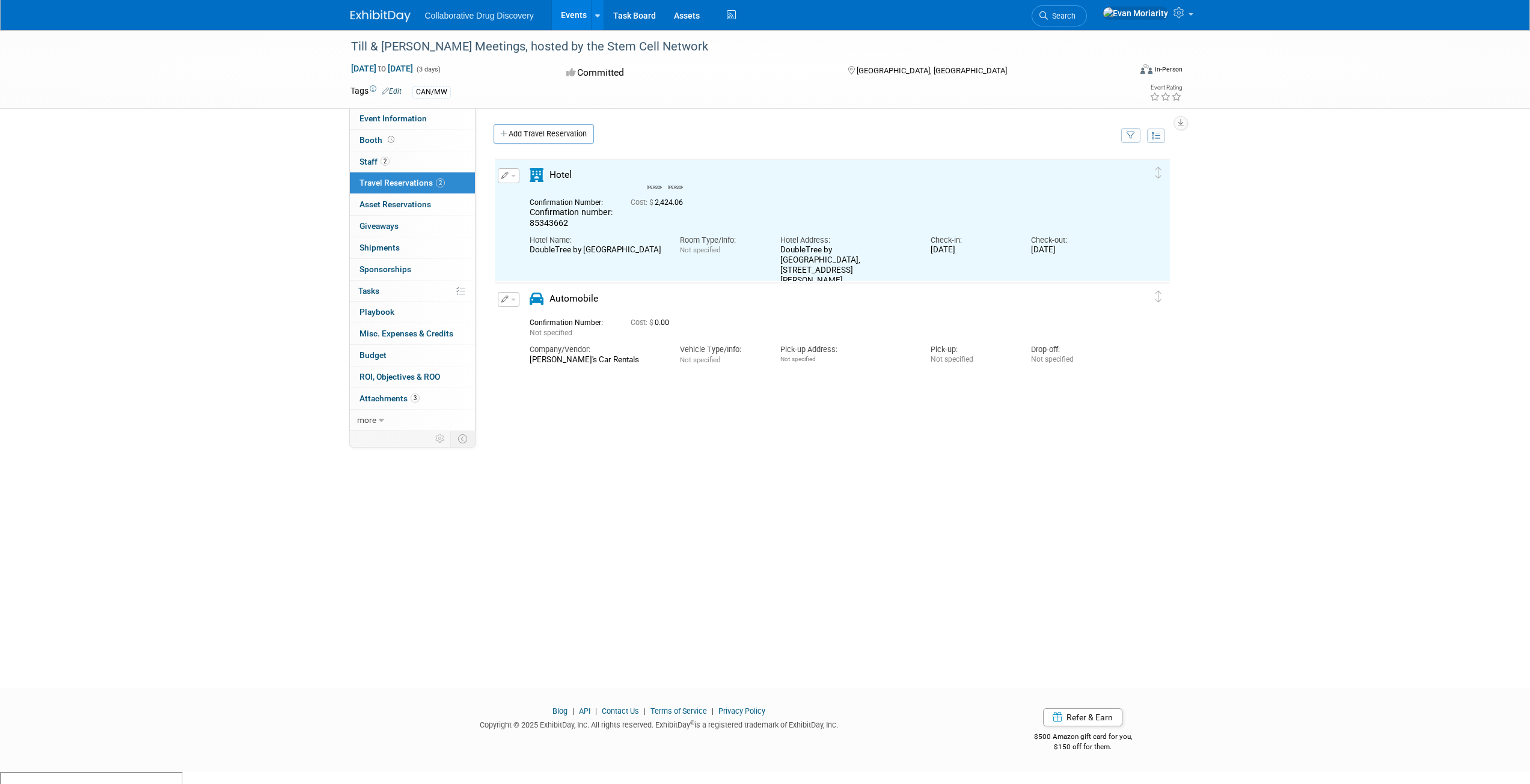
scroll to position [0, 0]
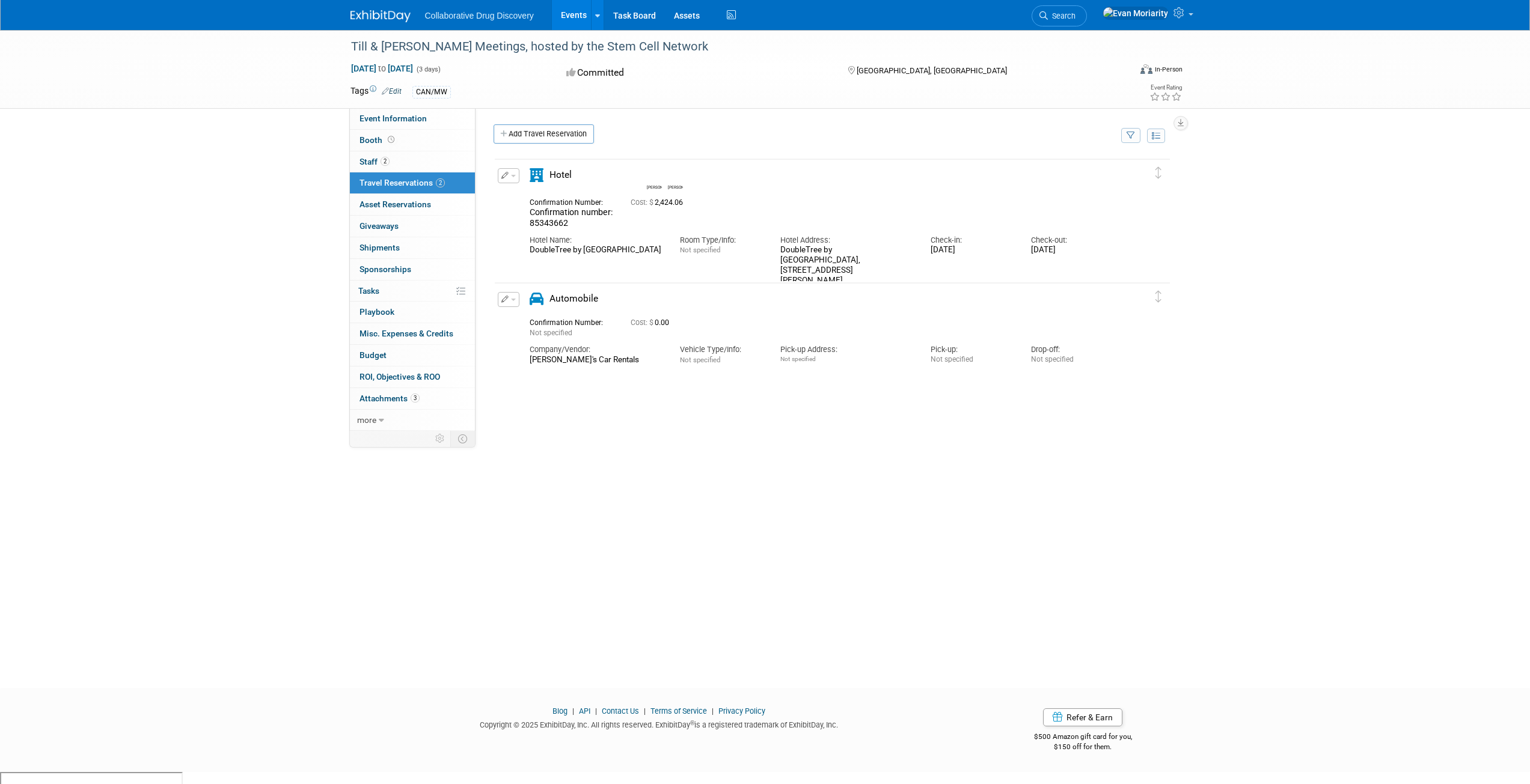
click at [507, 172] on button "button" at bounding box center [509, 176] width 22 height 15
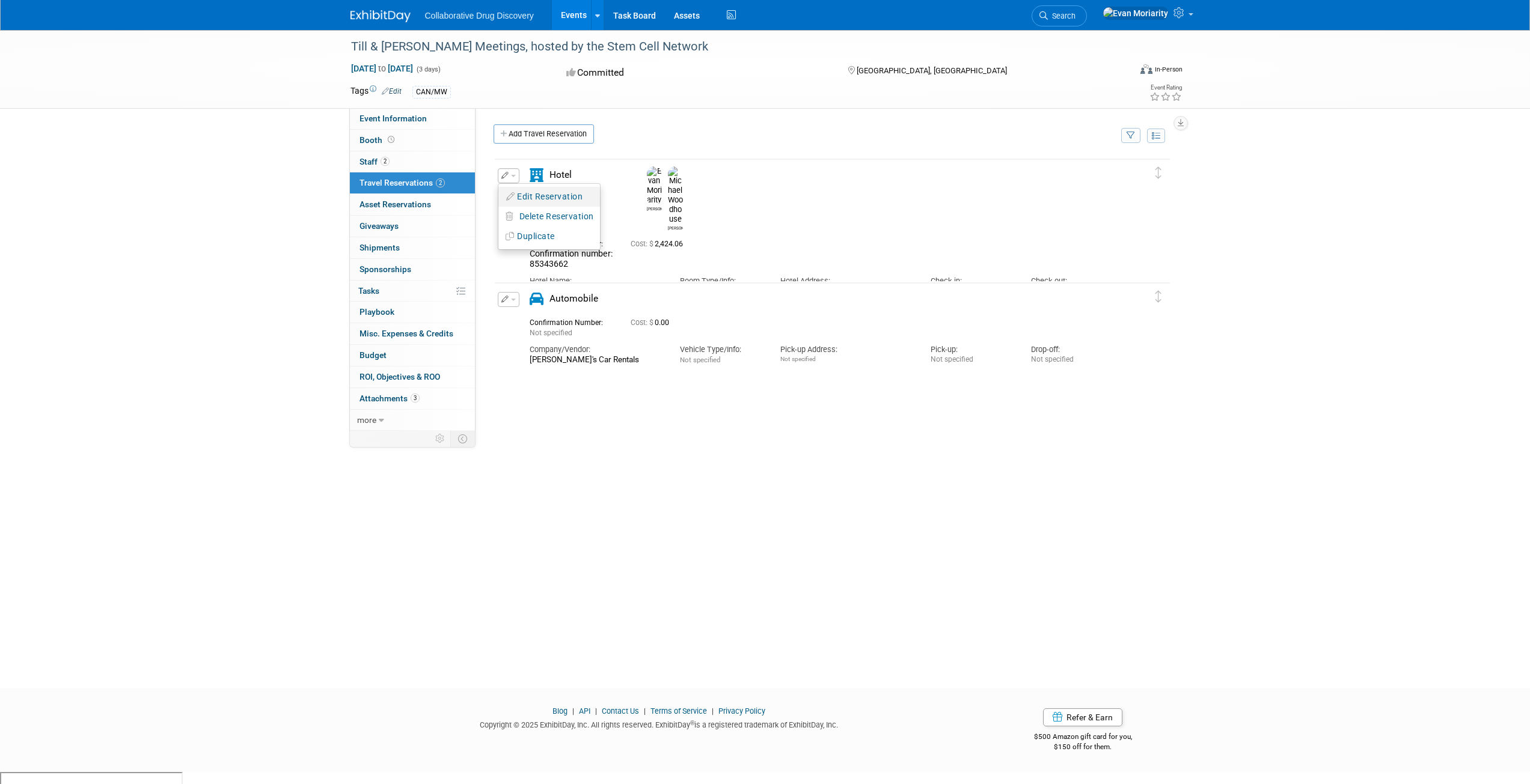
click at [567, 200] on button "Edit Reservation" at bounding box center [549, 197] width 102 height 17
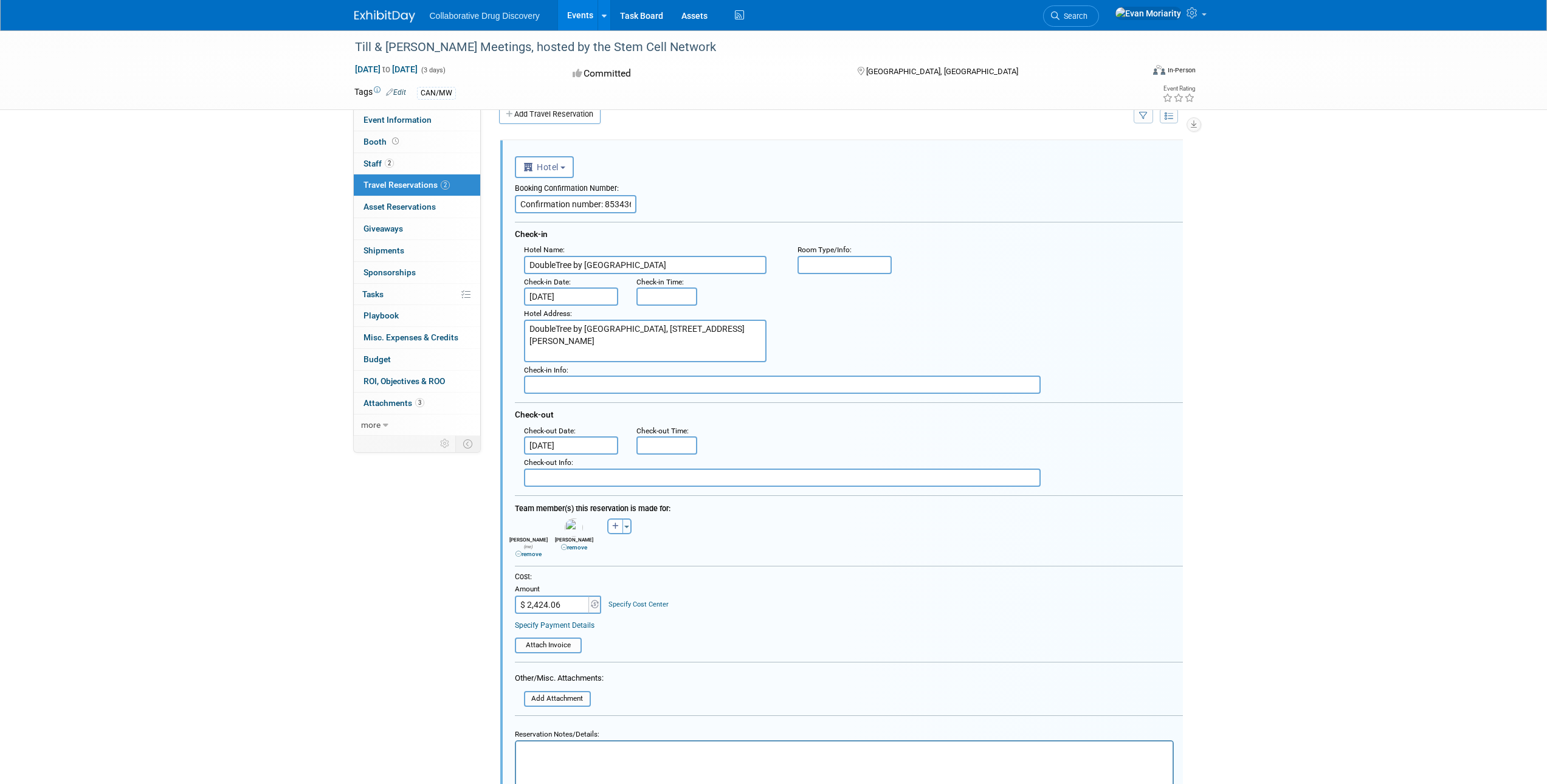
drag, startPoint x: 574, startPoint y: 597, endPoint x: 487, endPoint y: 597, distance: 87.0
click at [487, 597] on div "Event Information Event Info Booth Booth 2 Staff 2 Staff 2 Travel Reservations …" at bounding box center [774, 481] width 857 height 946
drag, startPoint x: 560, startPoint y: 603, endPoint x: 438, endPoint y: 602, distance: 122.0
click at [438, 602] on div "Event Information Event Info Booth Booth 2 Staff 2 Staff 2 Travel Reservations …" at bounding box center [774, 481] width 857 height 946
paste input "1,725.24"
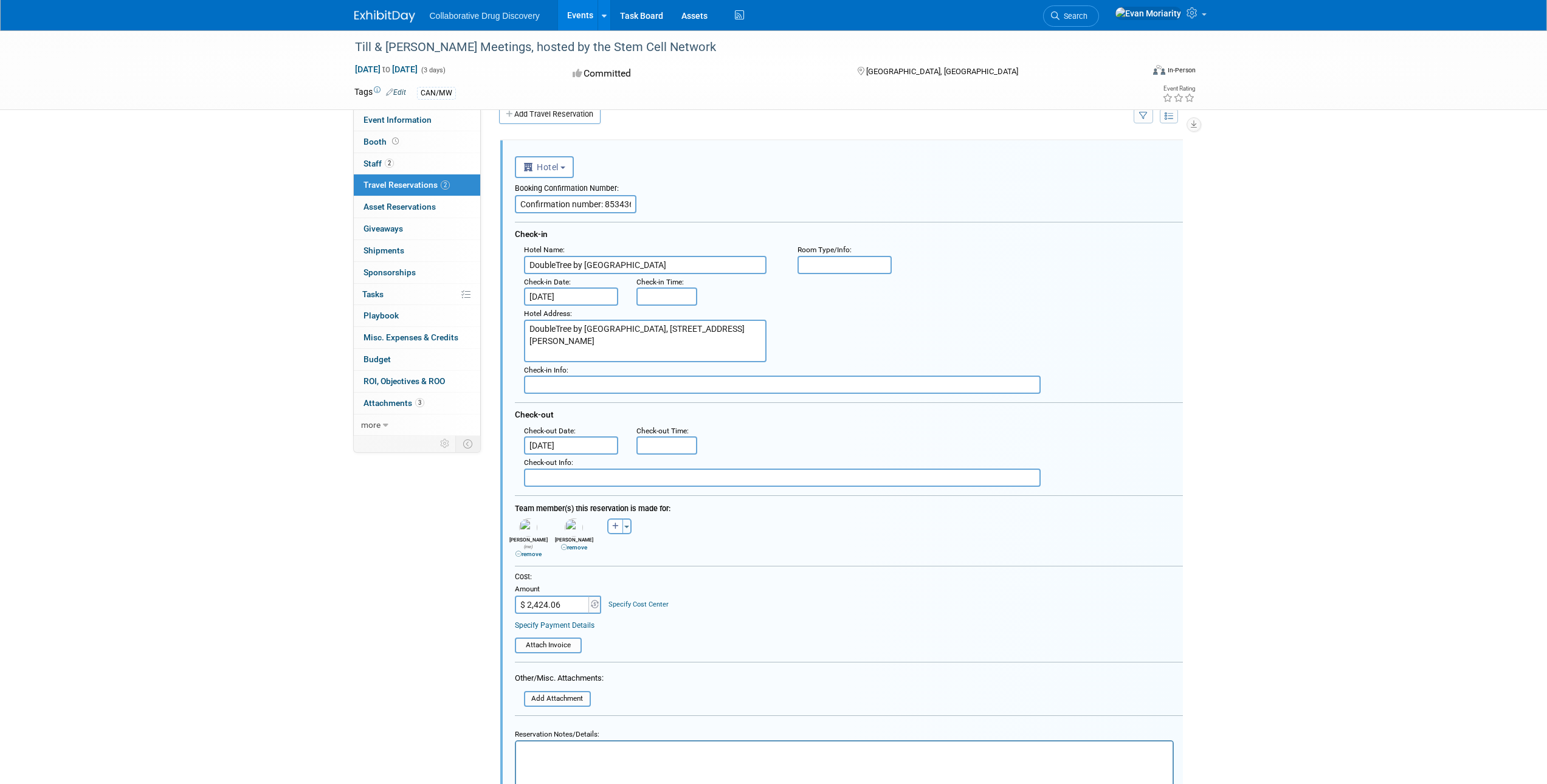
type input "$ 1,725.24"
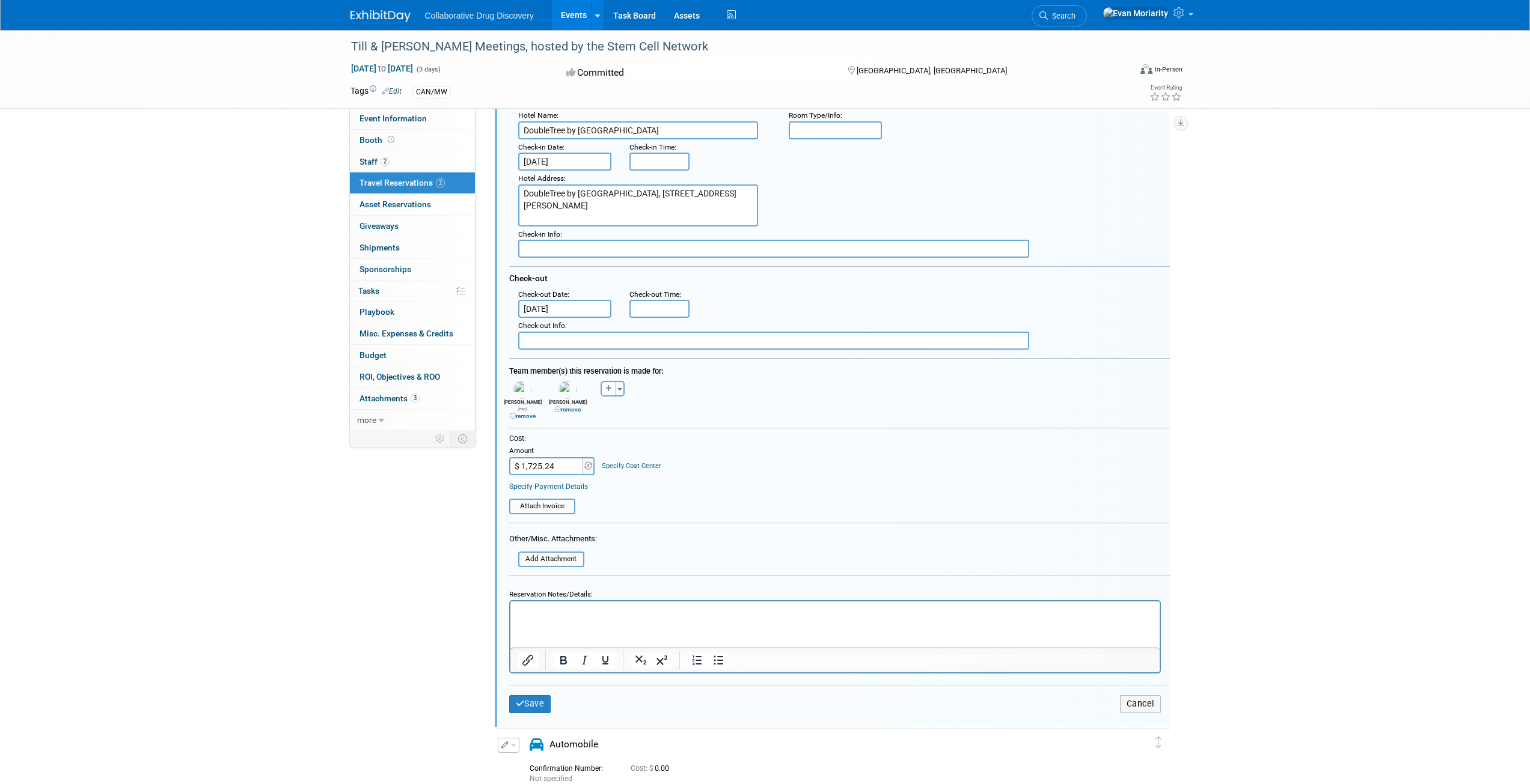
scroll to position [262, 0]
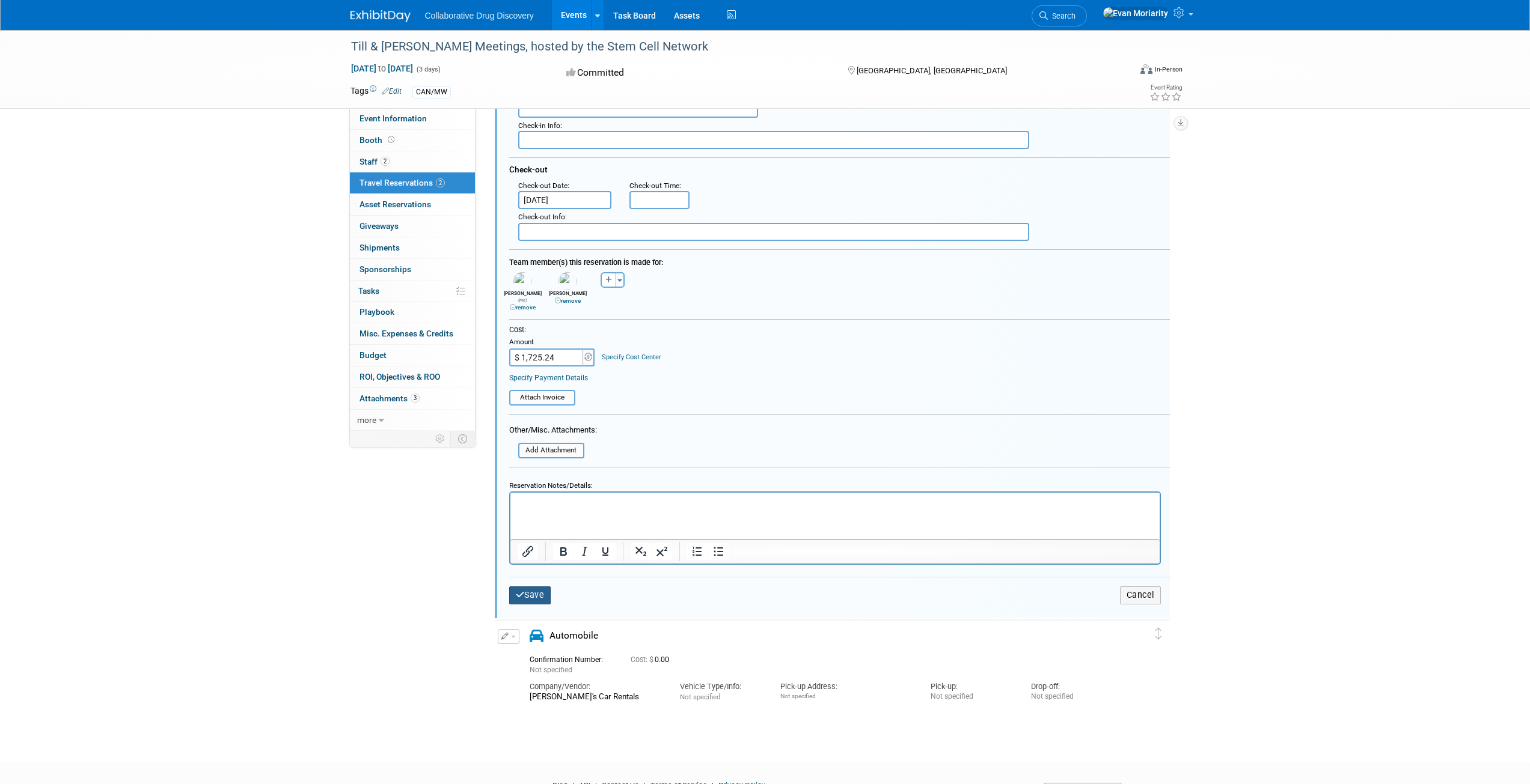
click at [531, 593] on button "Save" at bounding box center [530, 595] width 42 height 17
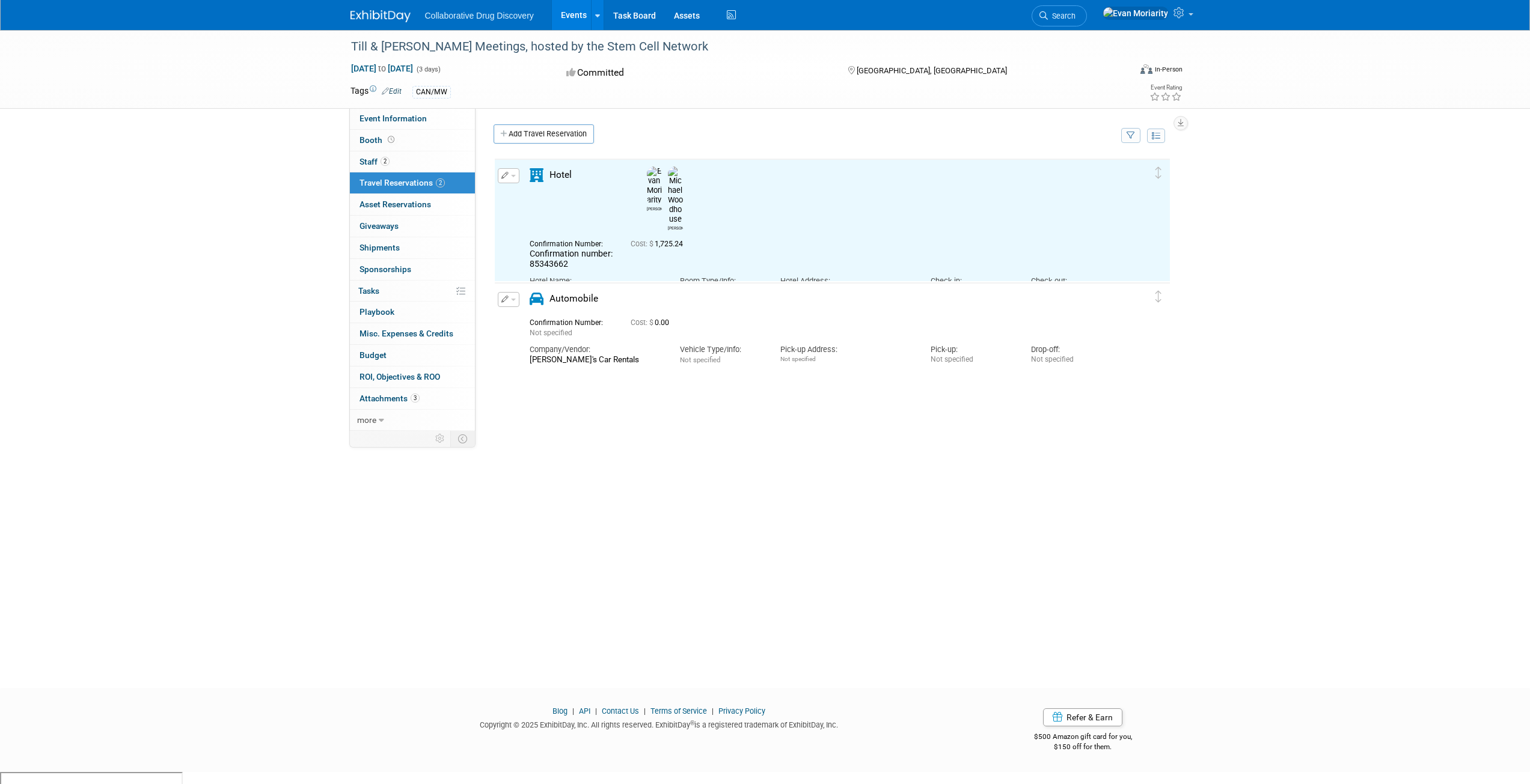
scroll to position [0, 0]
